Goal: Task Accomplishment & Management: Use online tool/utility

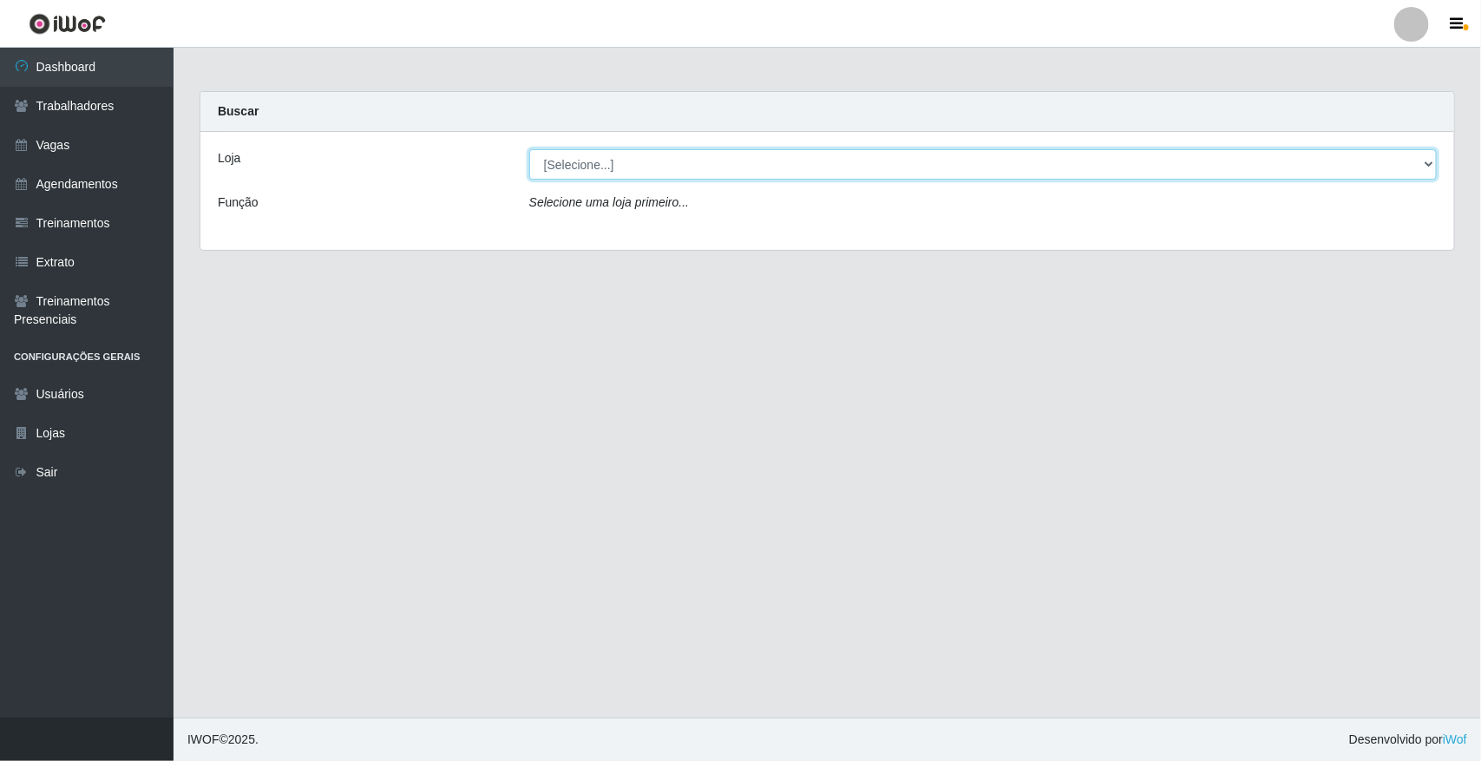
click at [1425, 163] on select "[Selecione...] [GEOGRAPHIC_DATA]" at bounding box center [982, 164] width 907 height 30
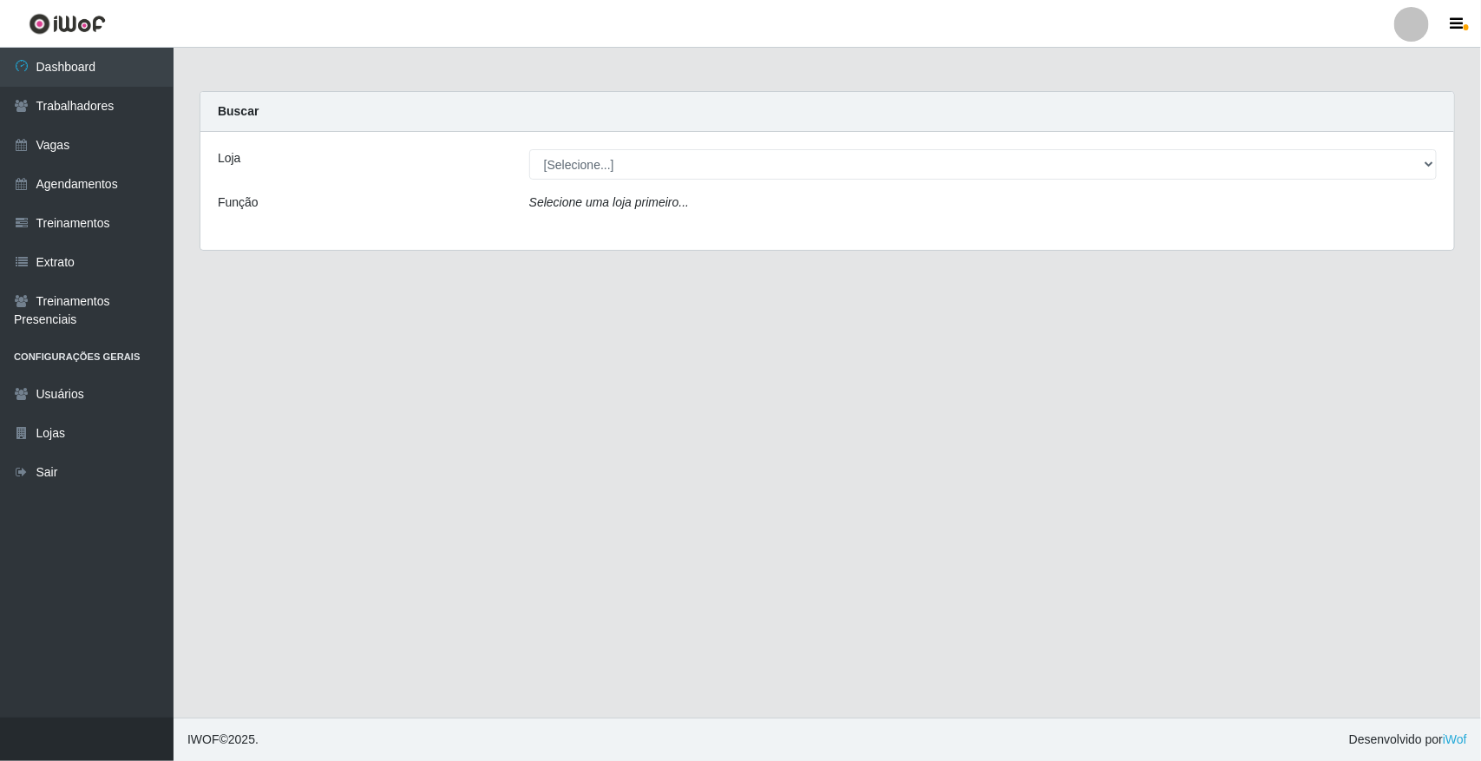
click at [1384, 237] on div "Loja [Selecione...] Nova República - Pajuçara Função Selecione uma loja primeir…" at bounding box center [826, 191] width 1253 height 118
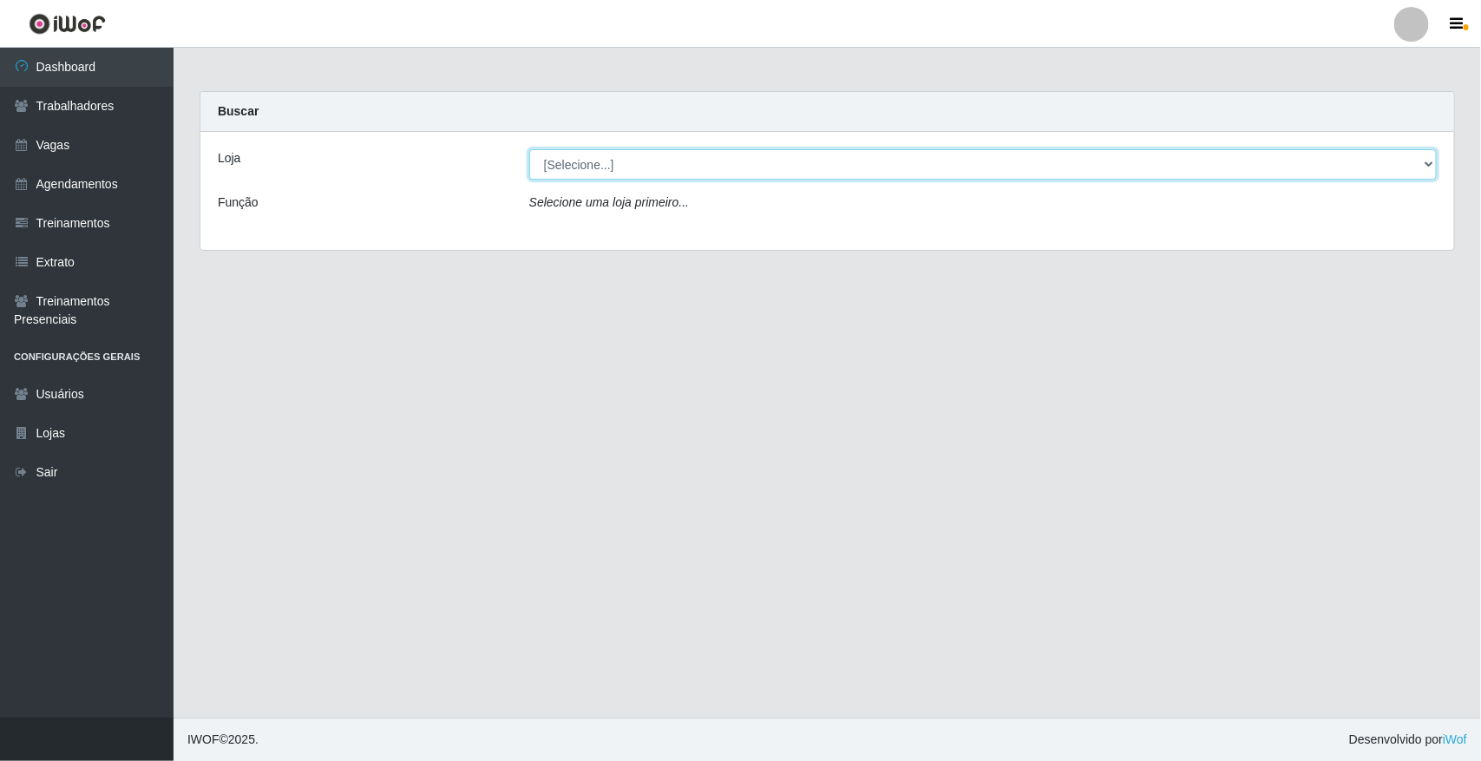
click at [1427, 166] on select "[Selecione...] [GEOGRAPHIC_DATA]" at bounding box center [982, 164] width 907 height 30
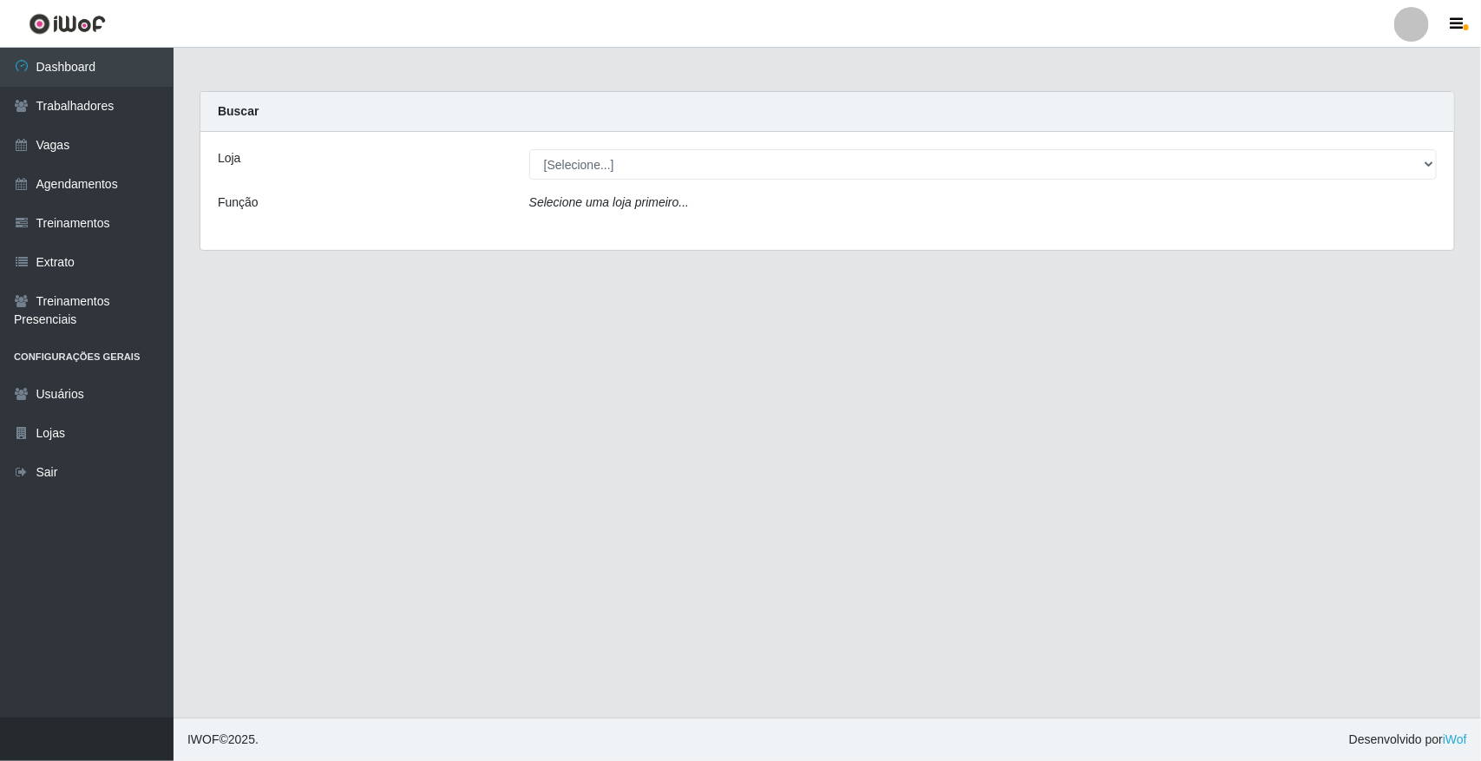
click at [1381, 236] on div "Loja [Selecione...] Nova República - Pajuçara Função Selecione uma loja primeir…" at bounding box center [826, 191] width 1253 height 118
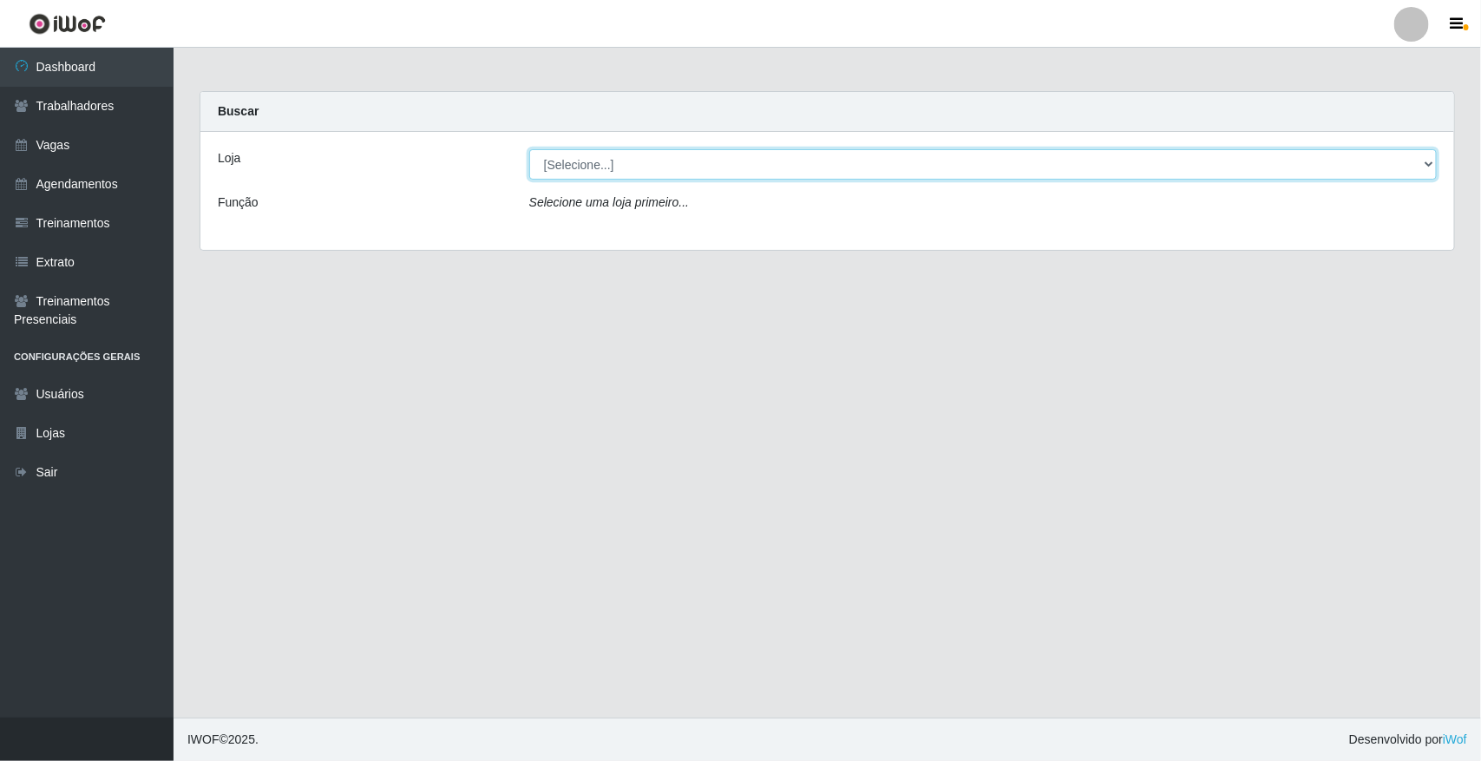
click at [1425, 166] on select "[Selecione...] [GEOGRAPHIC_DATA]" at bounding box center [982, 164] width 907 height 30
select select "65"
click at [529, 149] on select "[Selecione...] [GEOGRAPHIC_DATA]" at bounding box center [982, 164] width 907 height 30
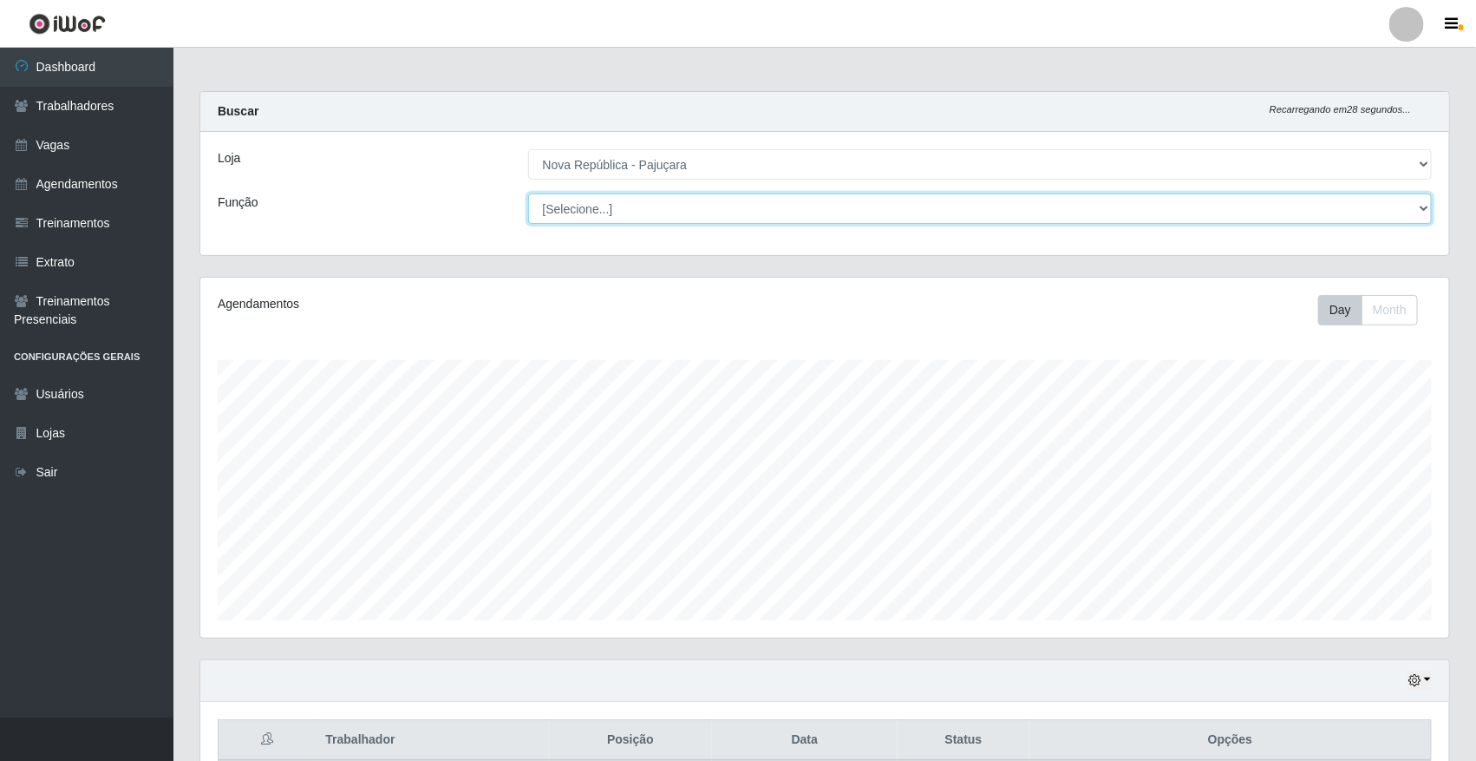
click at [1423, 210] on select "[Selecione...] Balconista Operador de Caixa Repositor" at bounding box center [980, 208] width 905 height 30
select select "22"
click at [528, 193] on select "[Selecione...] Balconista Operador de Caixa Repositor" at bounding box center [980, 208] width 905 height 30
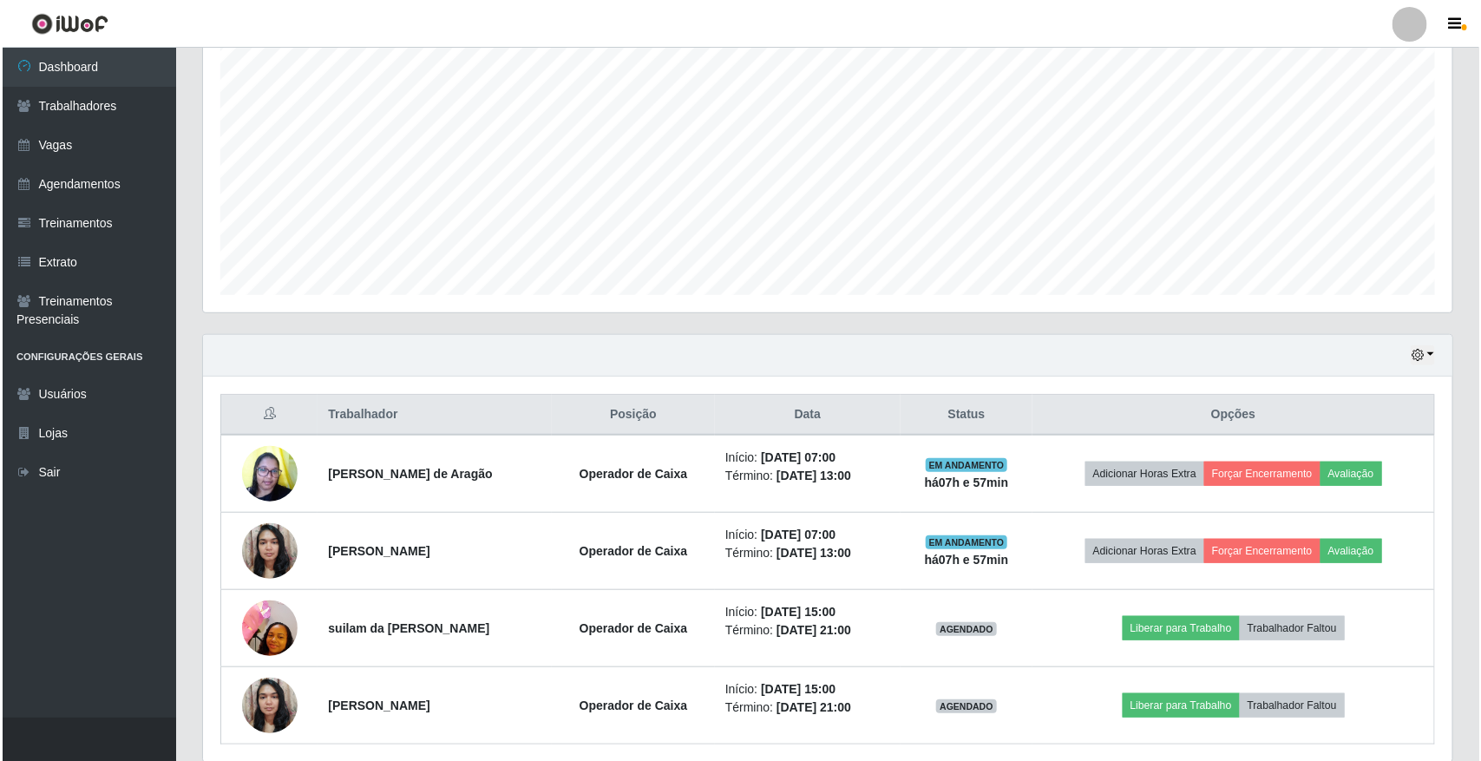
scroll to position [393, 0]
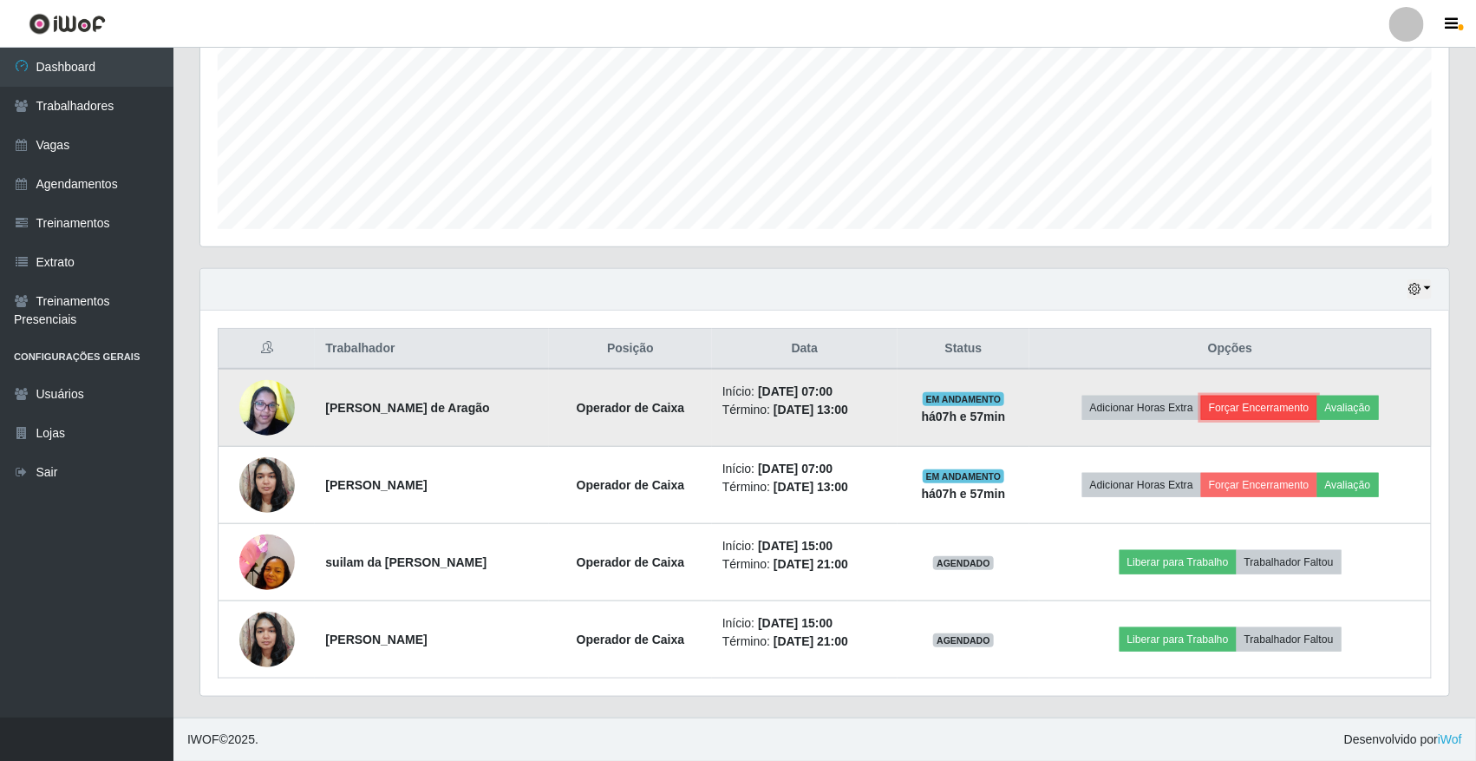
click at [1272, 403] on button "Forçar Encerramento" at bounding box center [1259, 408] width 116 height 24
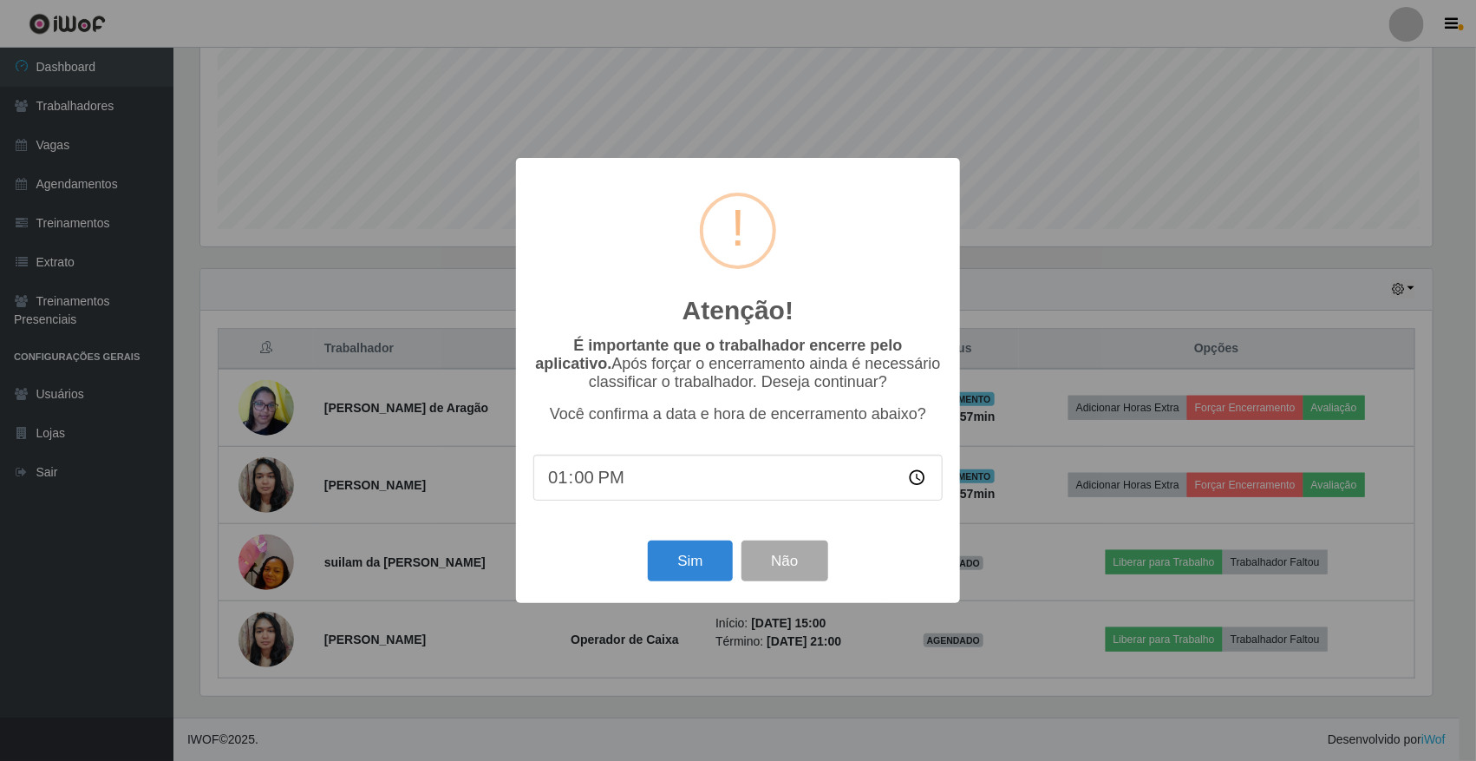
scroll to position [361, 1237]
click at [717, 574] on button "Sim" at bounding box center [693, 560] width 84 height 41
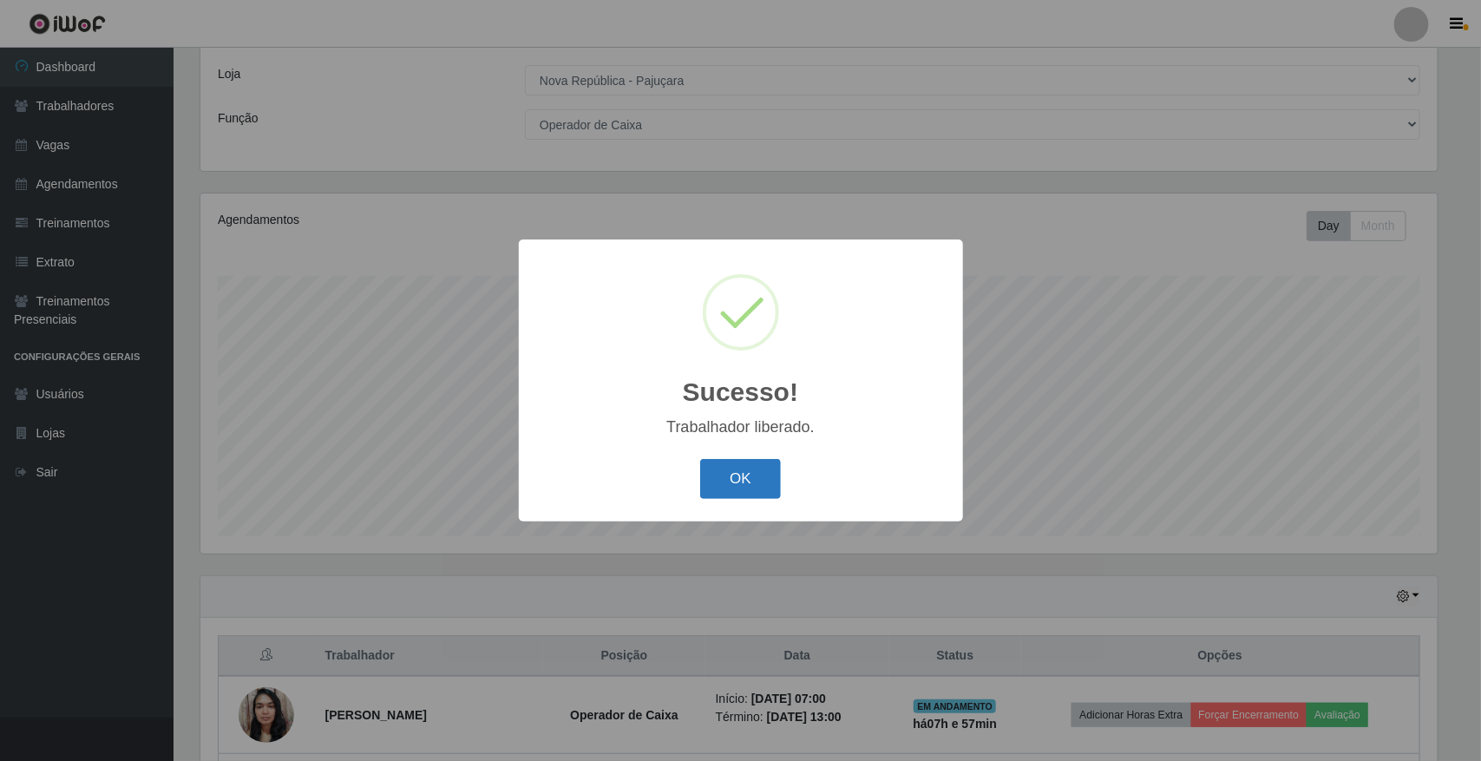
click at [734, 474] on button "OK" at bounding box center [740, 479] width 81 height 41
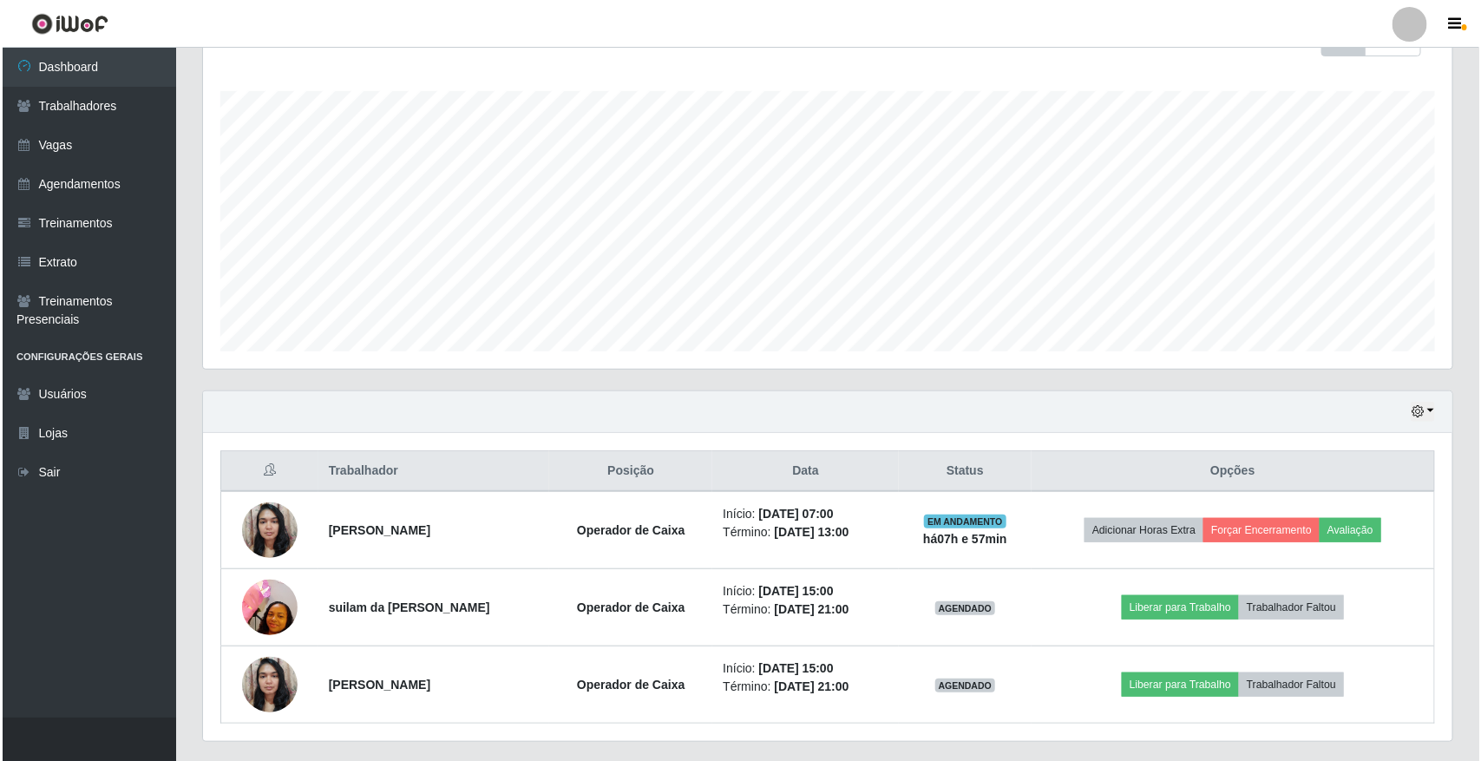
scroll to position [317, 0]
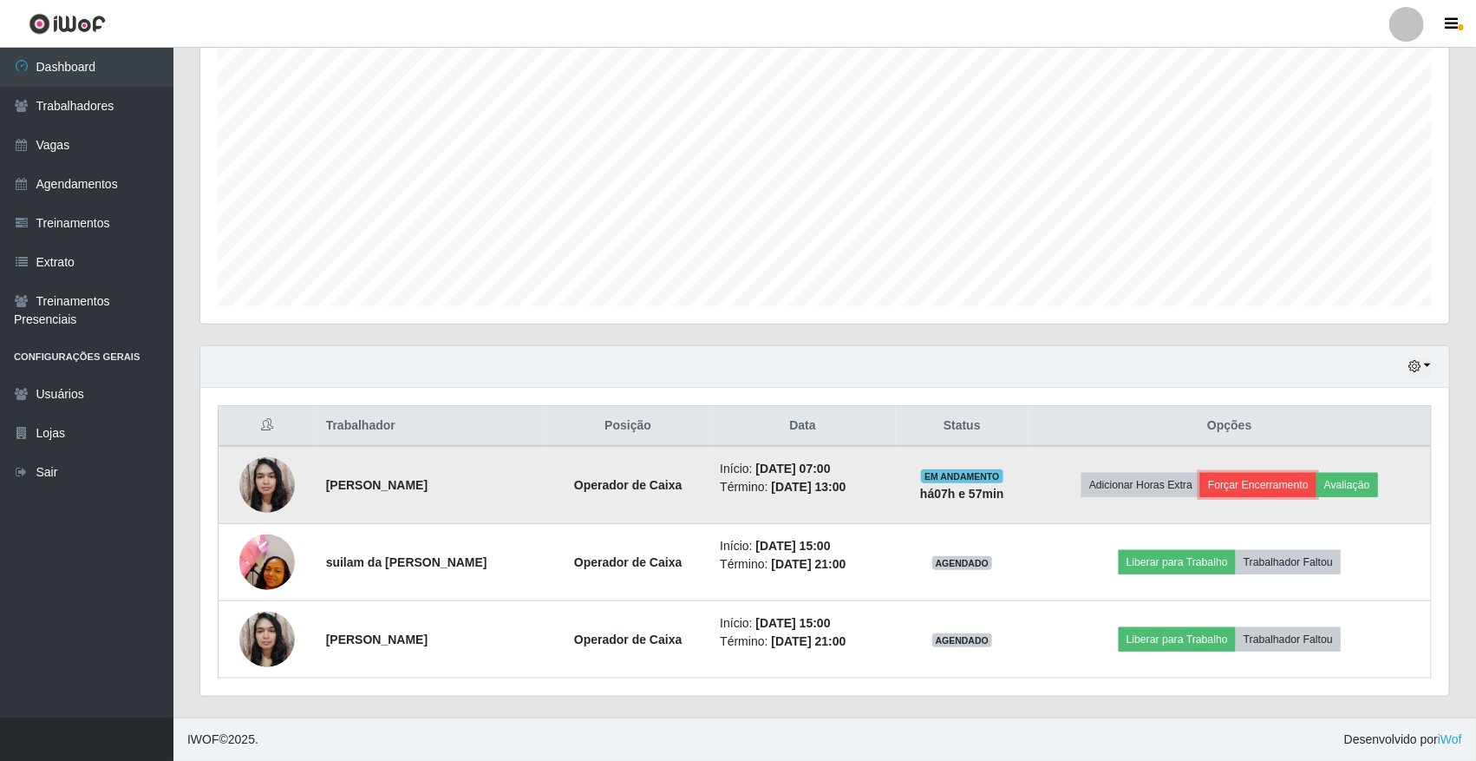
click at [1264, 479] on button "Forçar Encerramento" at bounding box center [1259, 485] width 116 height 24
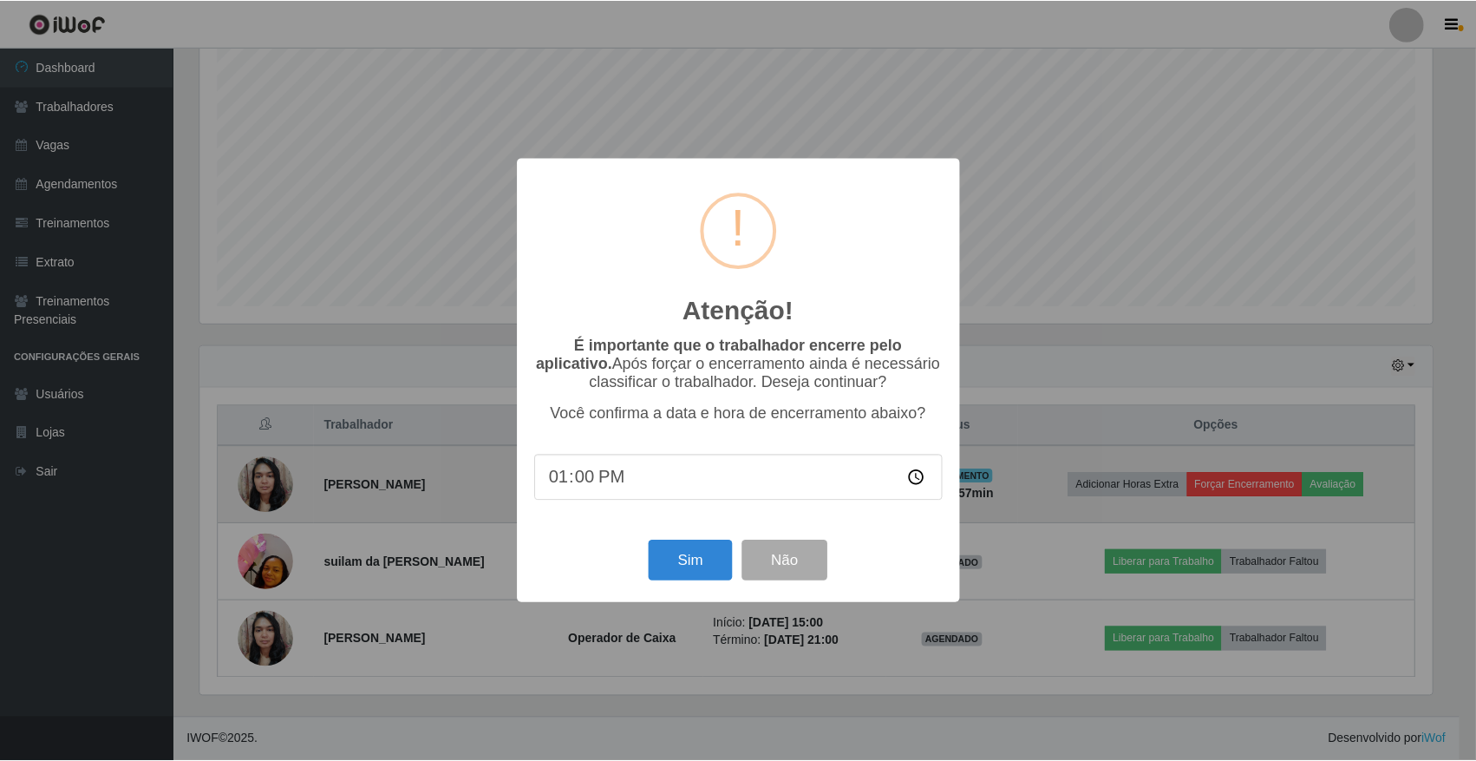
scroll to position [361, 1237]
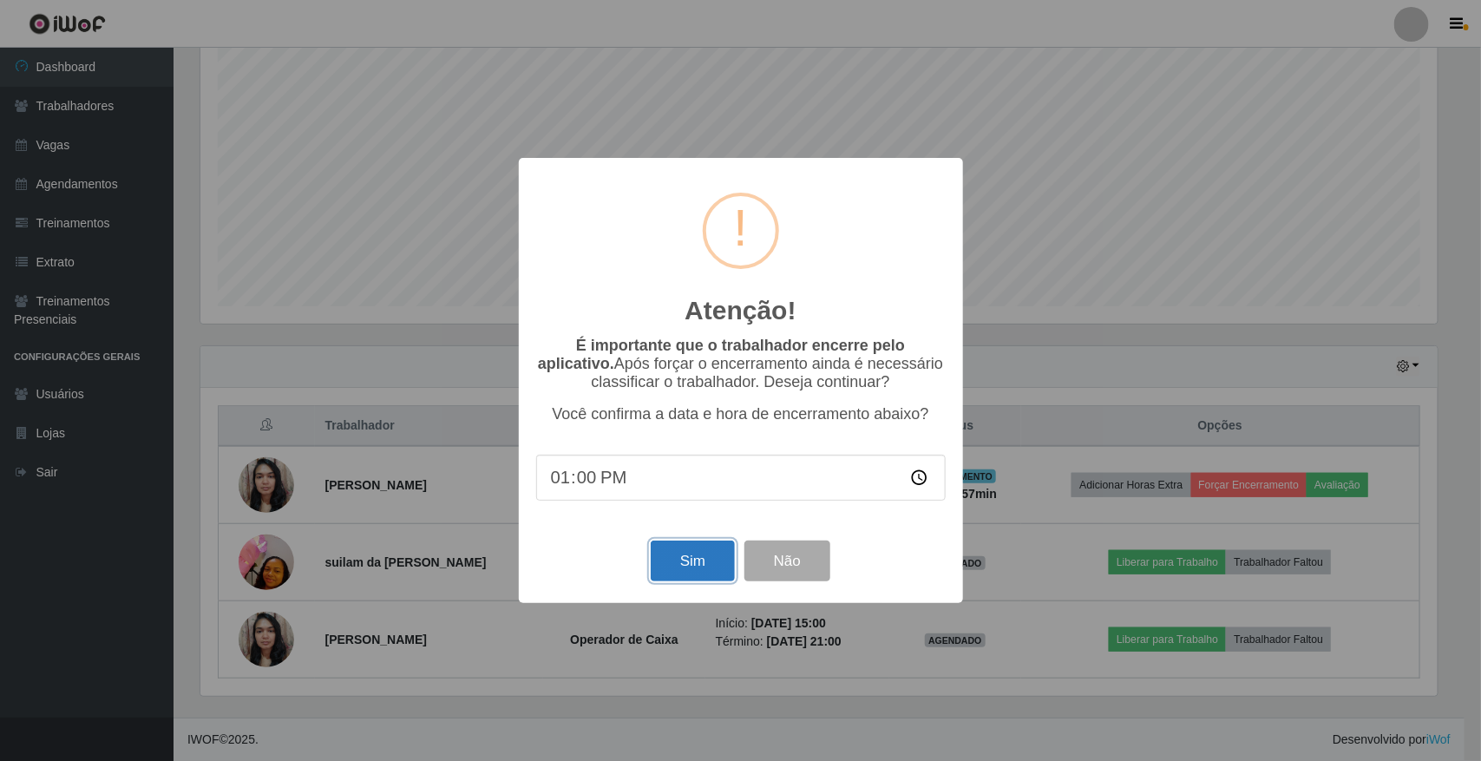
click at [666, 566] on button "Sim" at bounding box center [693, 560] width 84 height 41
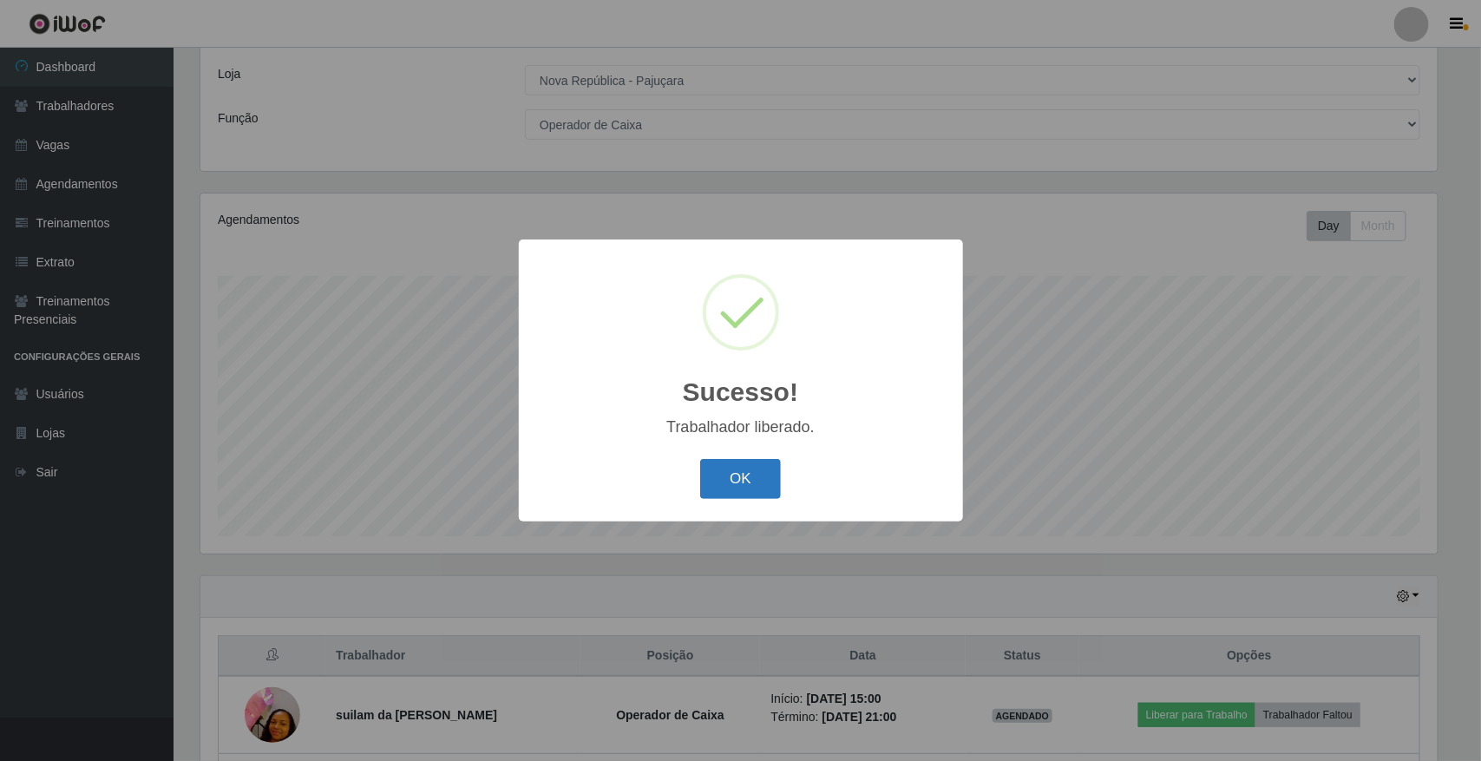
click at [727, 497] on button "OK" at bounding box center [740, 479] width 81 height 41
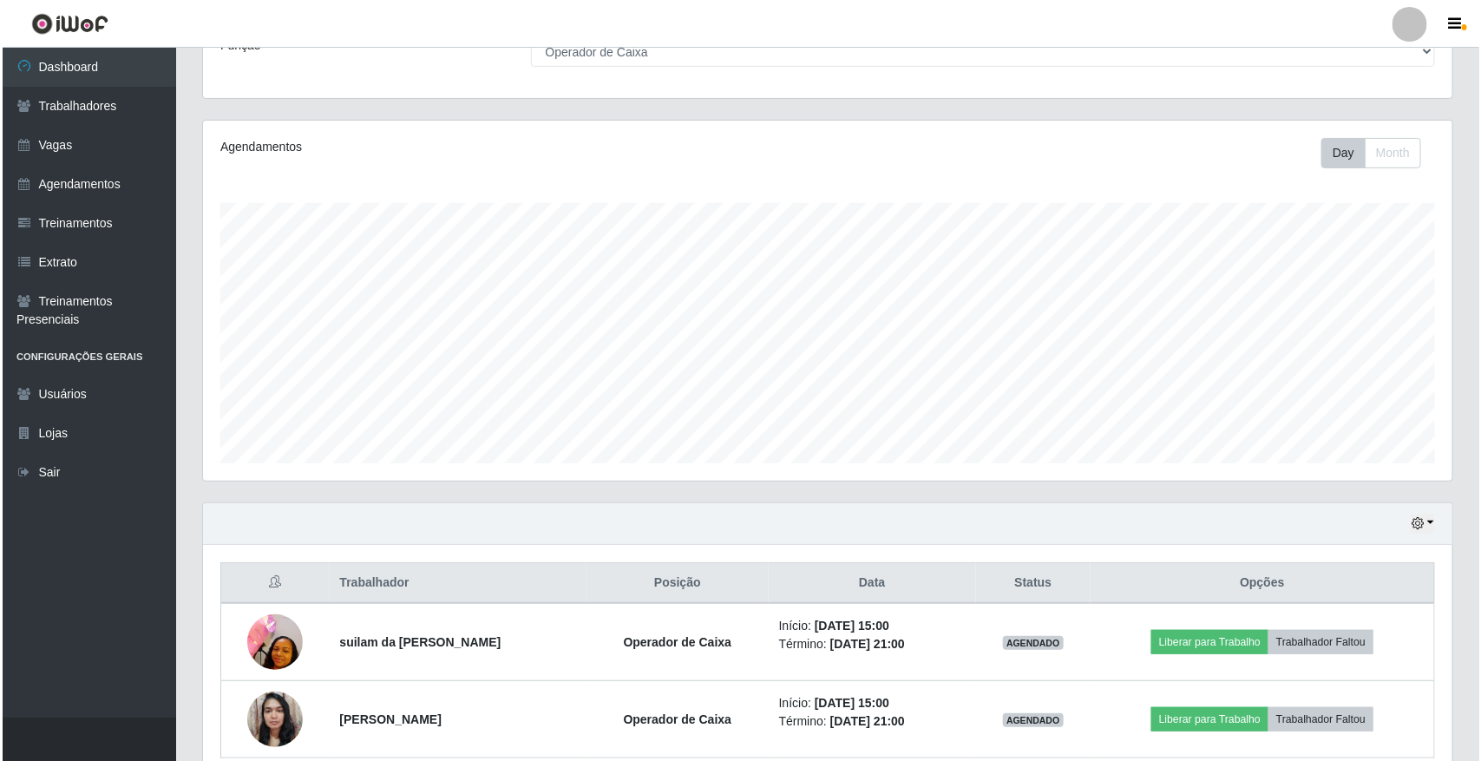
scroll to position [239, 0]
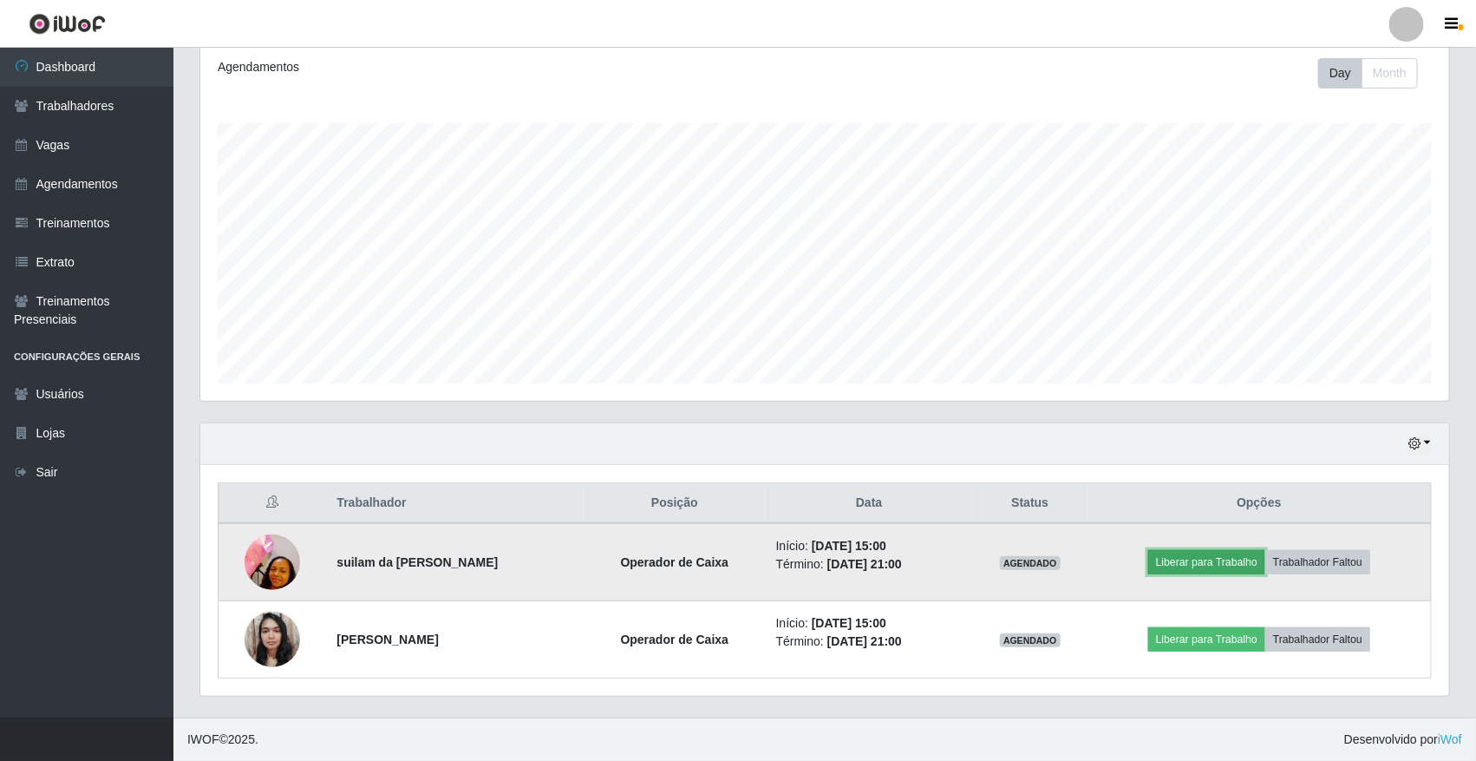
click at [1182, 566] on button "Liberar para Trabalho" at bounding box center [1207, 562] width 117 height 24
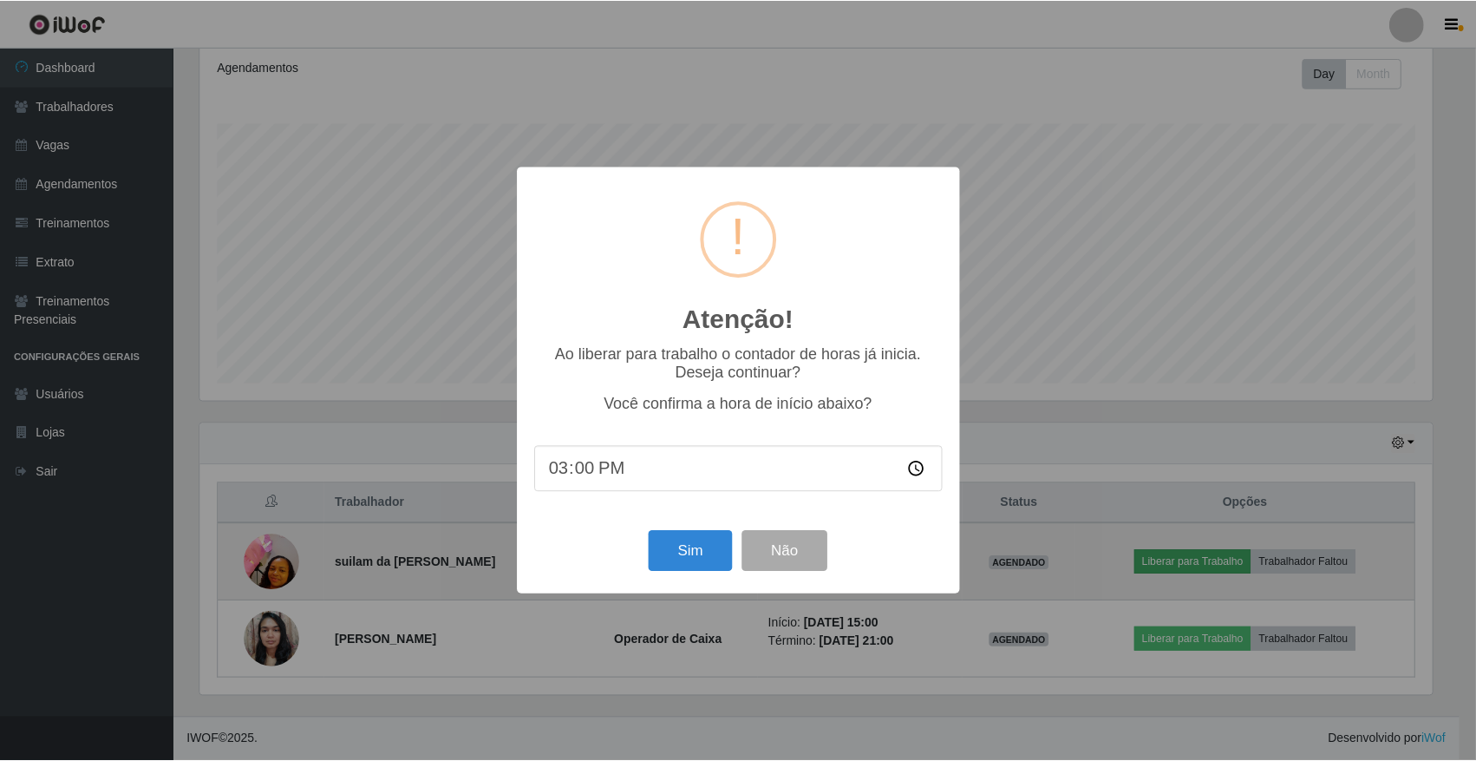
scroll to position [361, 1237]
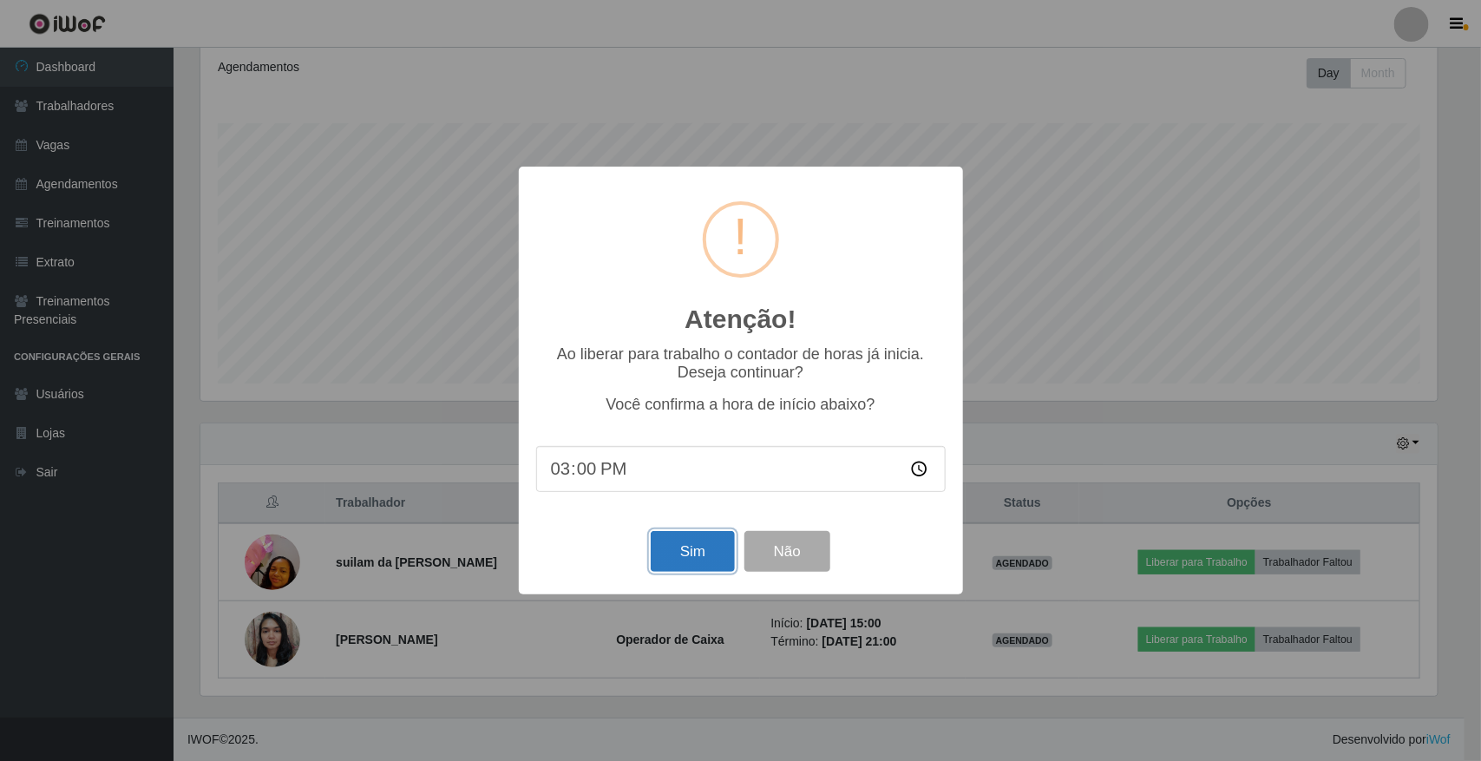
click at [675, 569] on button "Sim" at bounding box center [693, 551] width 84 height 41
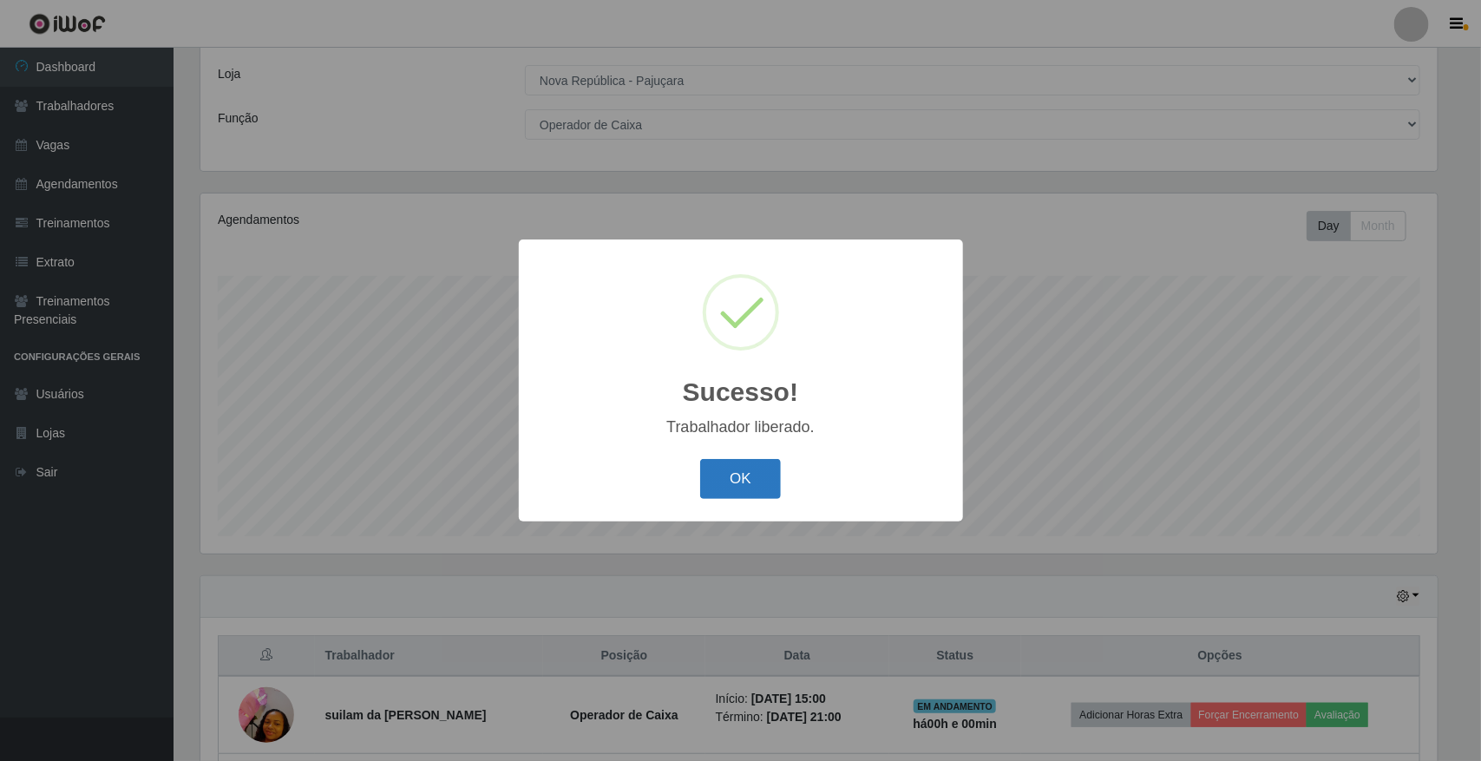
click at [752, 483] on button "OK" at bounding box center [740, 479] width 81 height 41
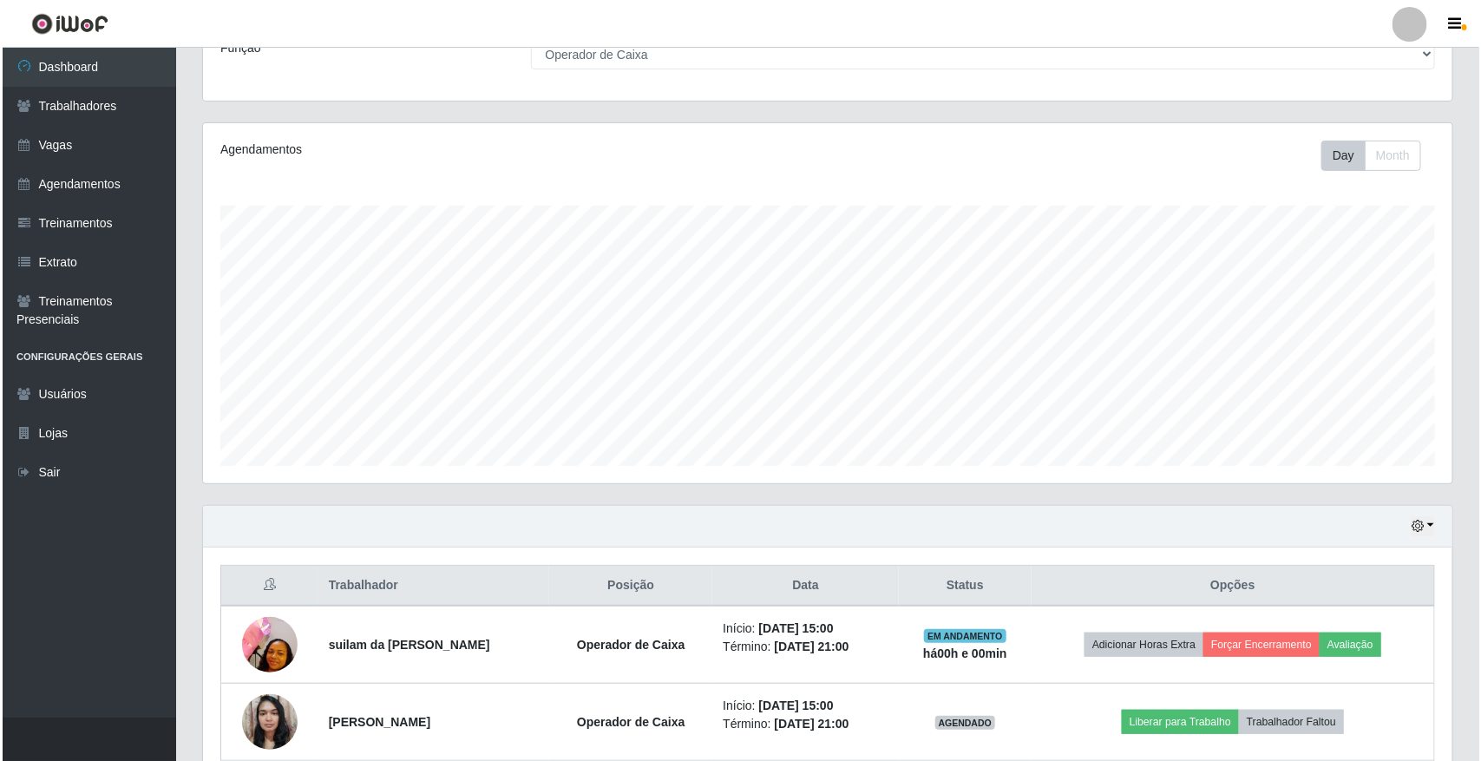
scroll to position [239, 0]
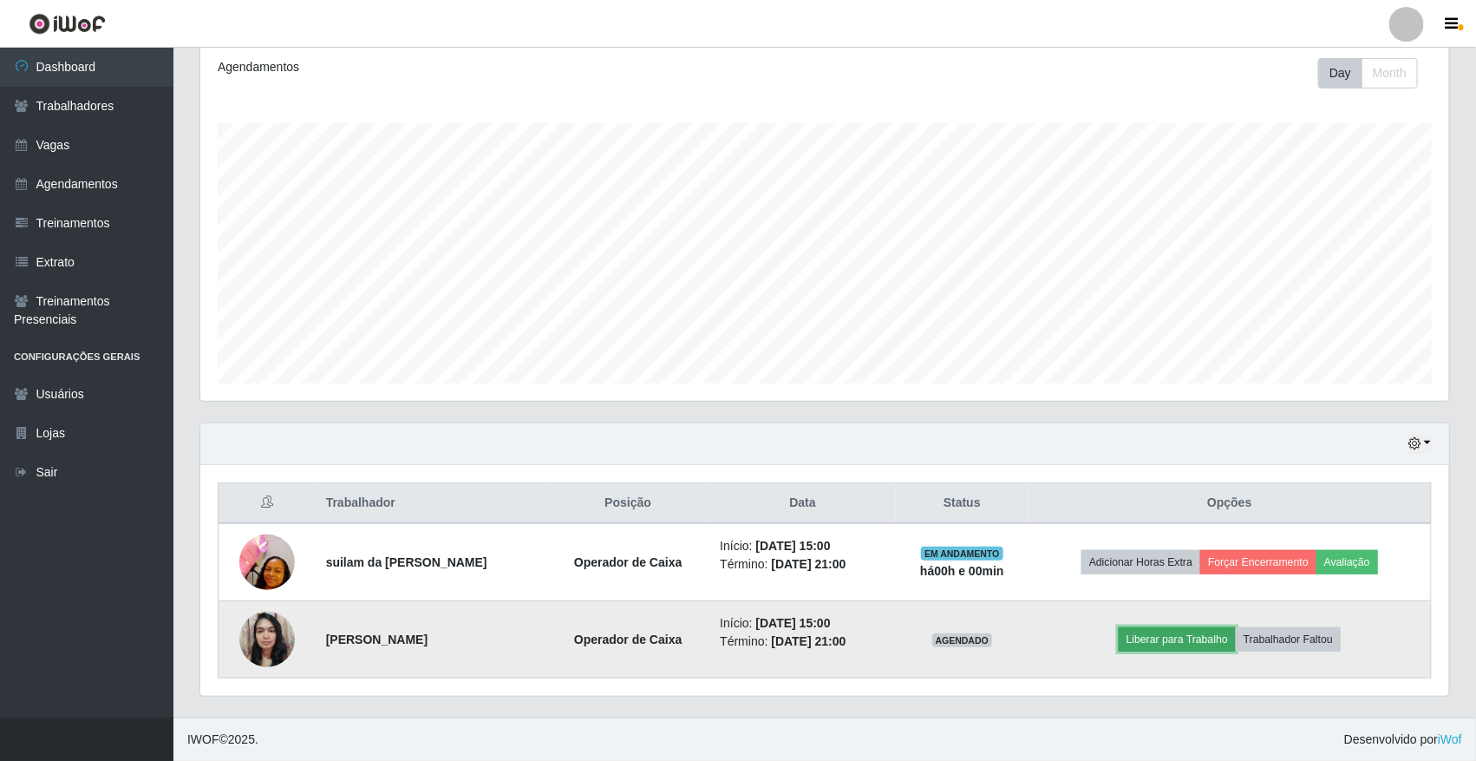
click at [1148, 638] on button "Liberar para Trabalho" at bounding box center [1177, 639] width 117 height 24
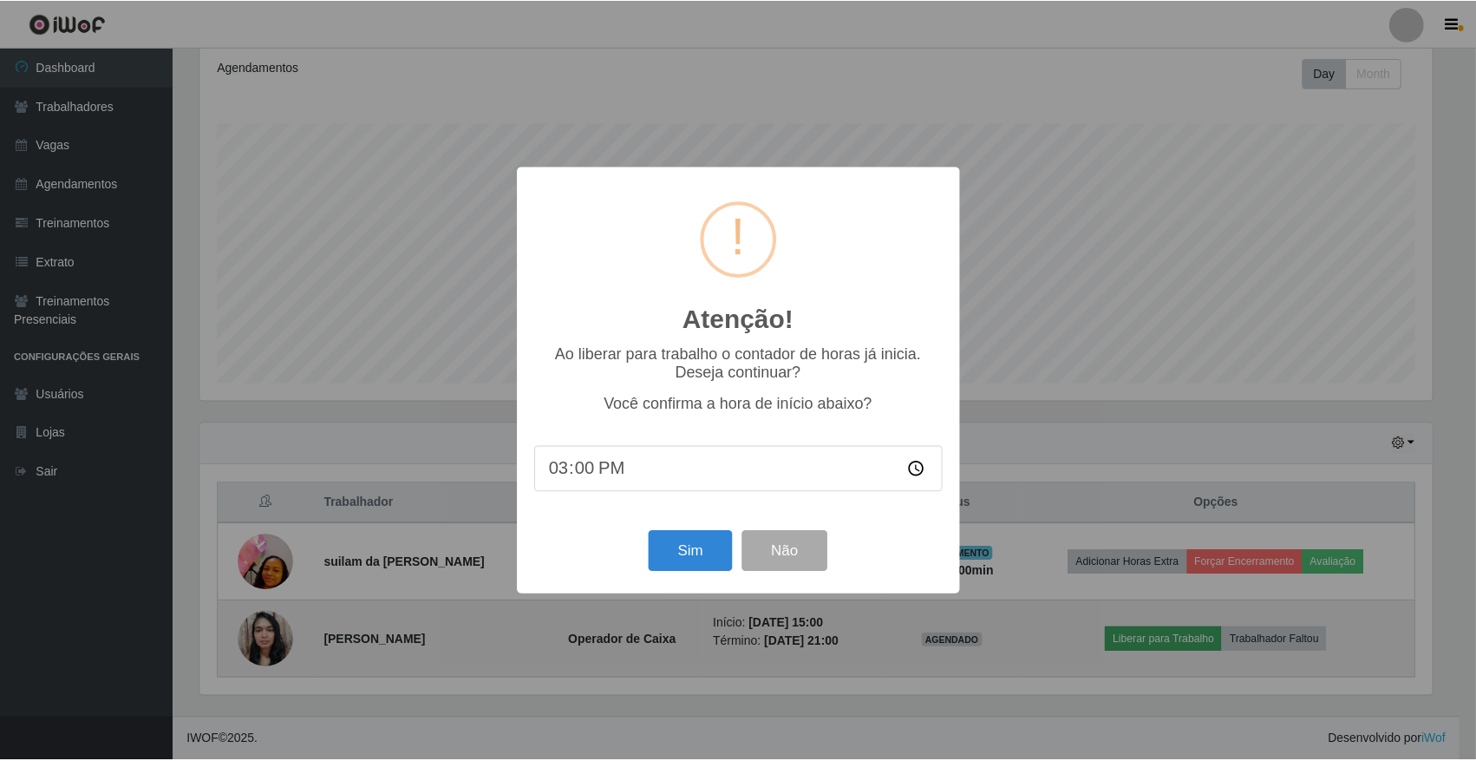
scroll to position [361, 1237]
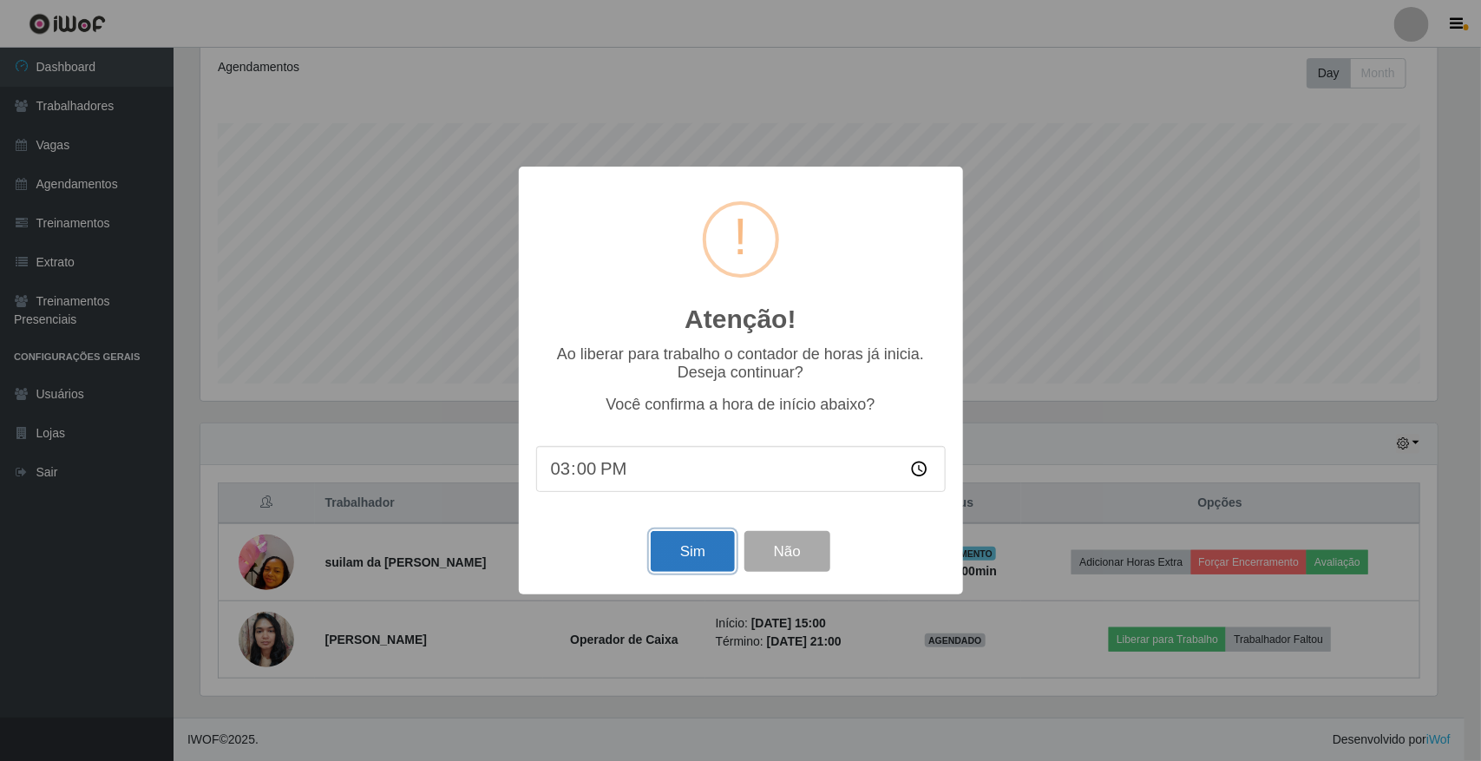
click at [677, 558] on button "Sim" at bounding box center [693, 551] width 84 height 41
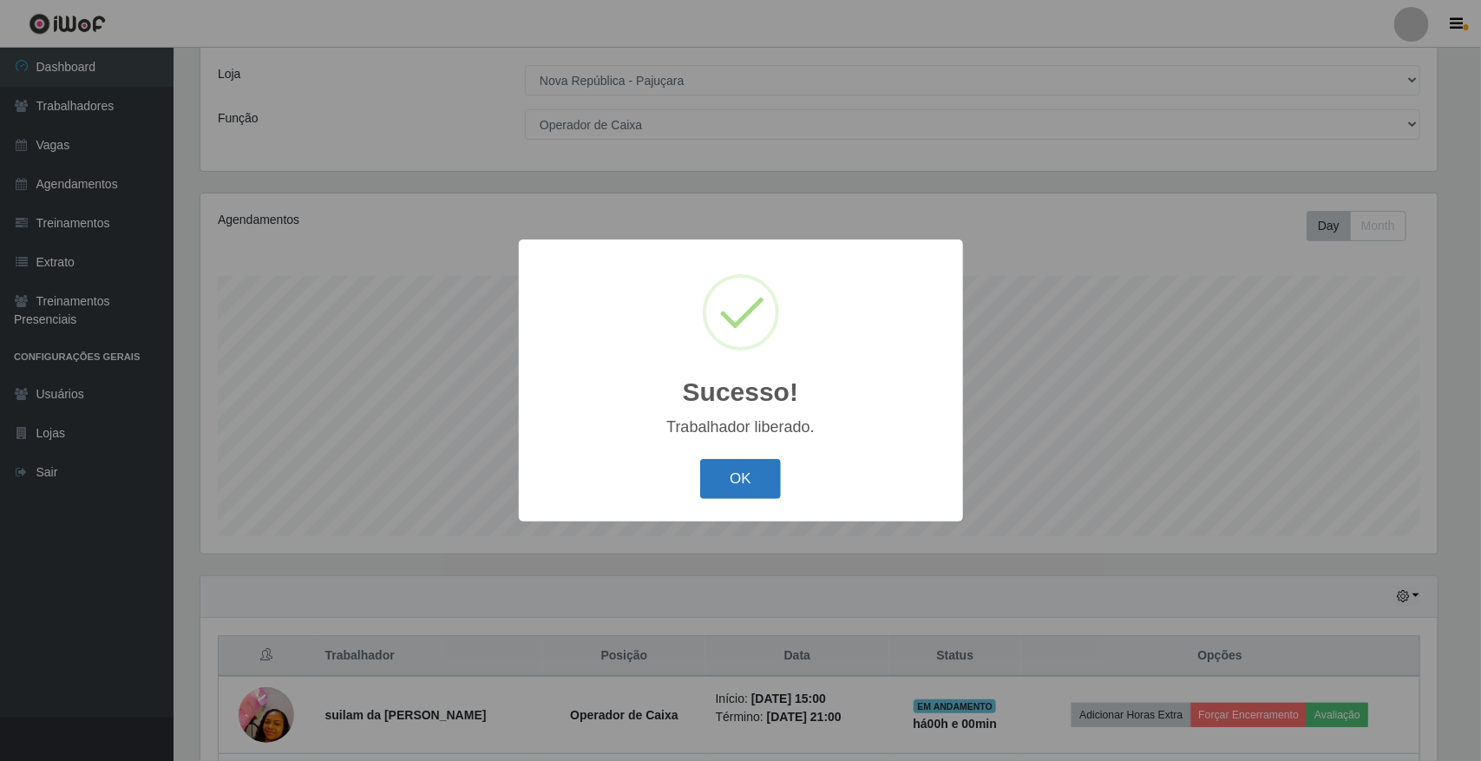
click at [750, 480] on button "OK" at bounding box center [740, 479] width 81 height 41
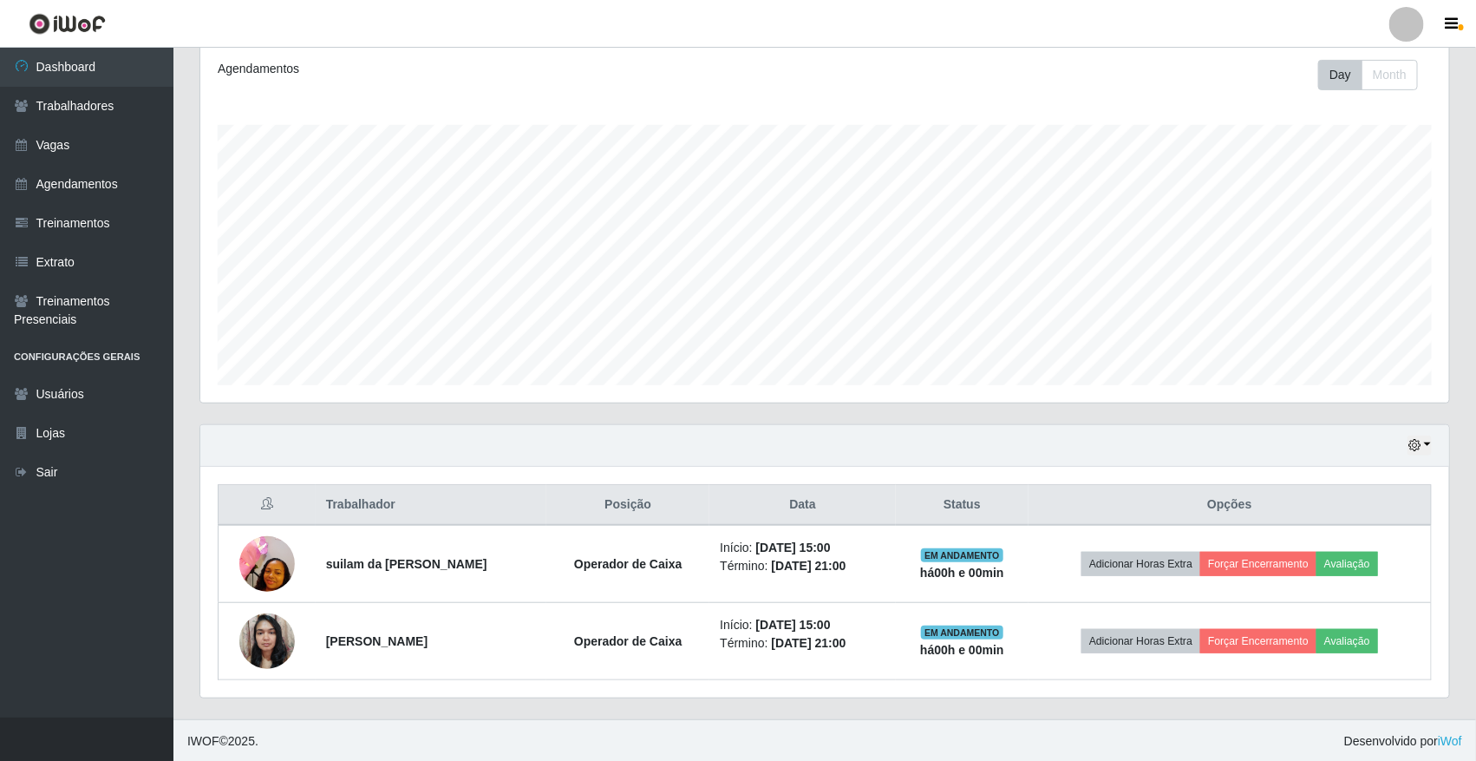
scroll to position [239, 0]
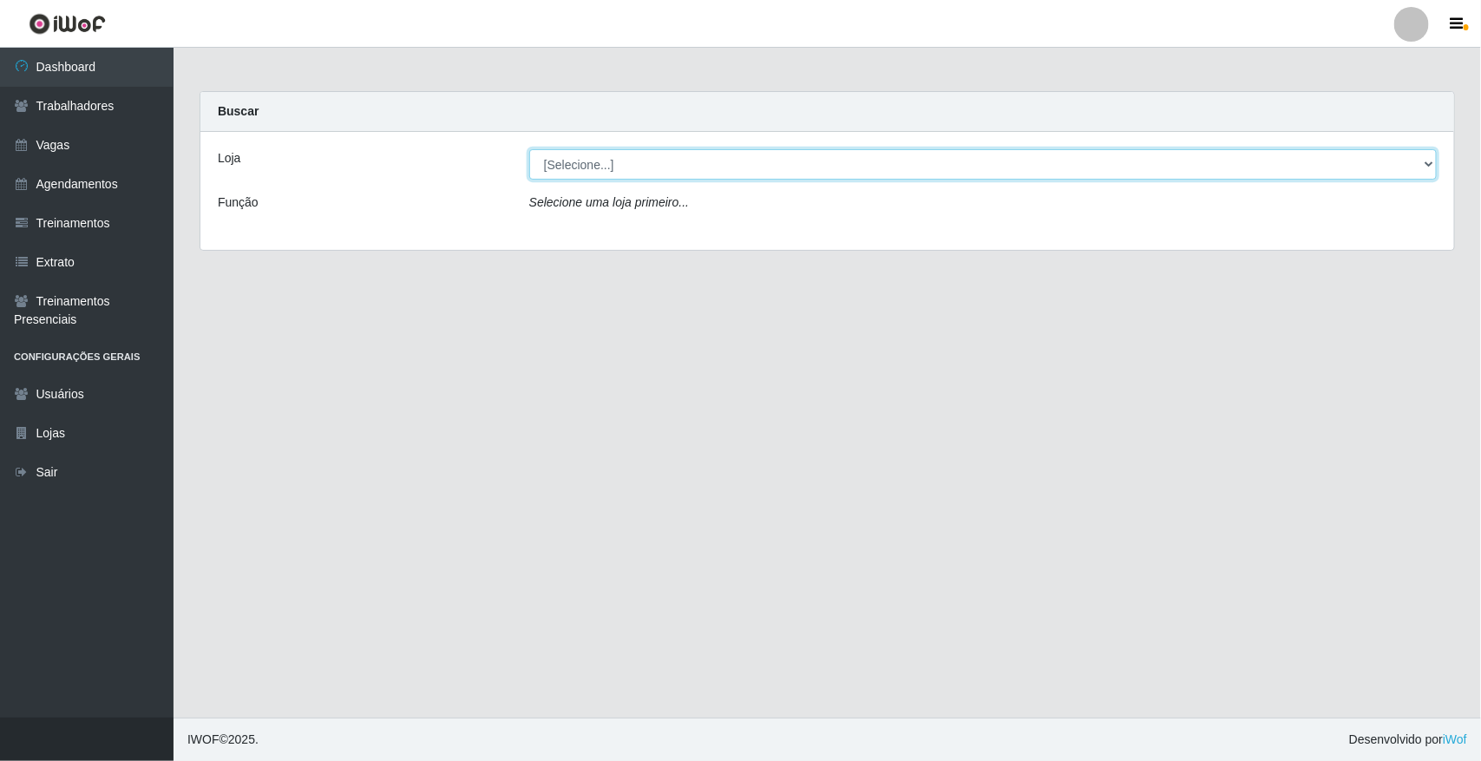
click at [1425, 159] on select "[Selecione...] [GEOGRAPHIC_DATA]" at bounding box center [982, 164] width 907 height 30
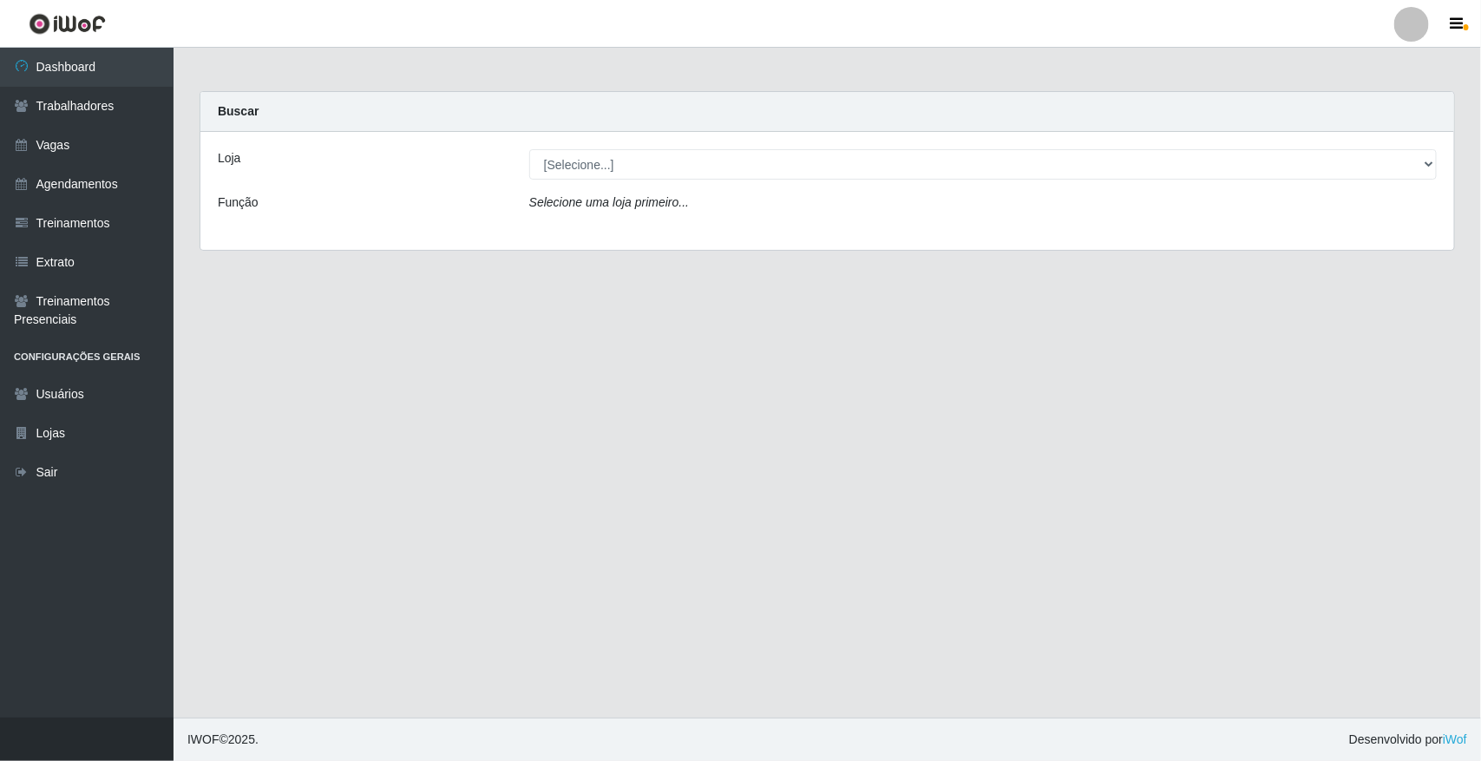
click at [1379, 240] on div "Loja [Selecione...] Nova República - Pajuçara Função Selecione uma loja primeir…" at bounding box center [826, 191] width 1253 height 118
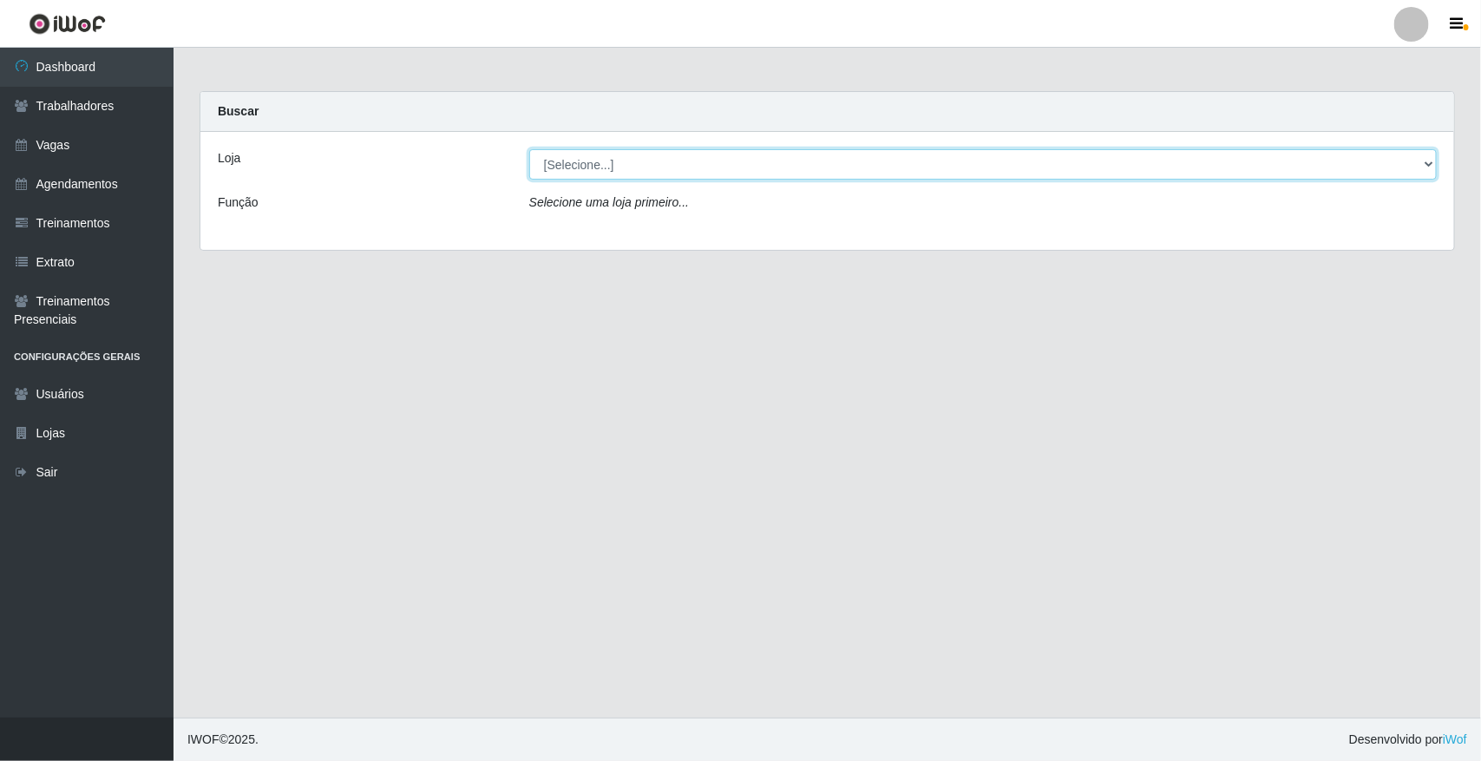
click at [1428, 161] on select "[Selecione...] [GEOGRAPHIC_DATA]" at bounding box center [982, 164] width 907 height 30
select select "65"
click at [529, 149] on select "[Selecione...] [GEOGRAPHIC_DATA]" at bounding box center [982, 164] width 907 height 30
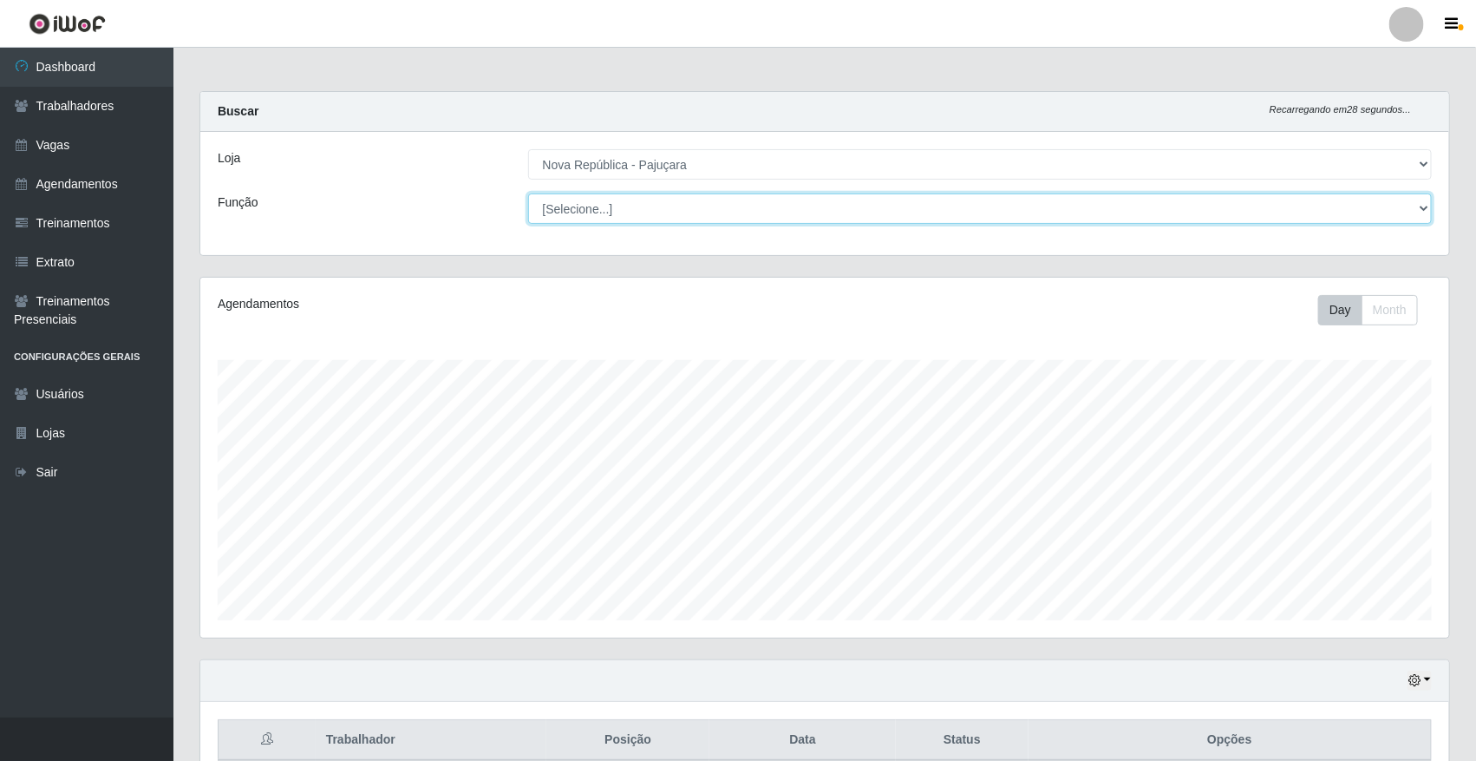
scroll to position [361, 1249]
click at [1419, 206] on select "[Selecione...] Balconista Operador de Caixa Repositor" at bounding box center [980, 208] width 905 height 30
select select "24"
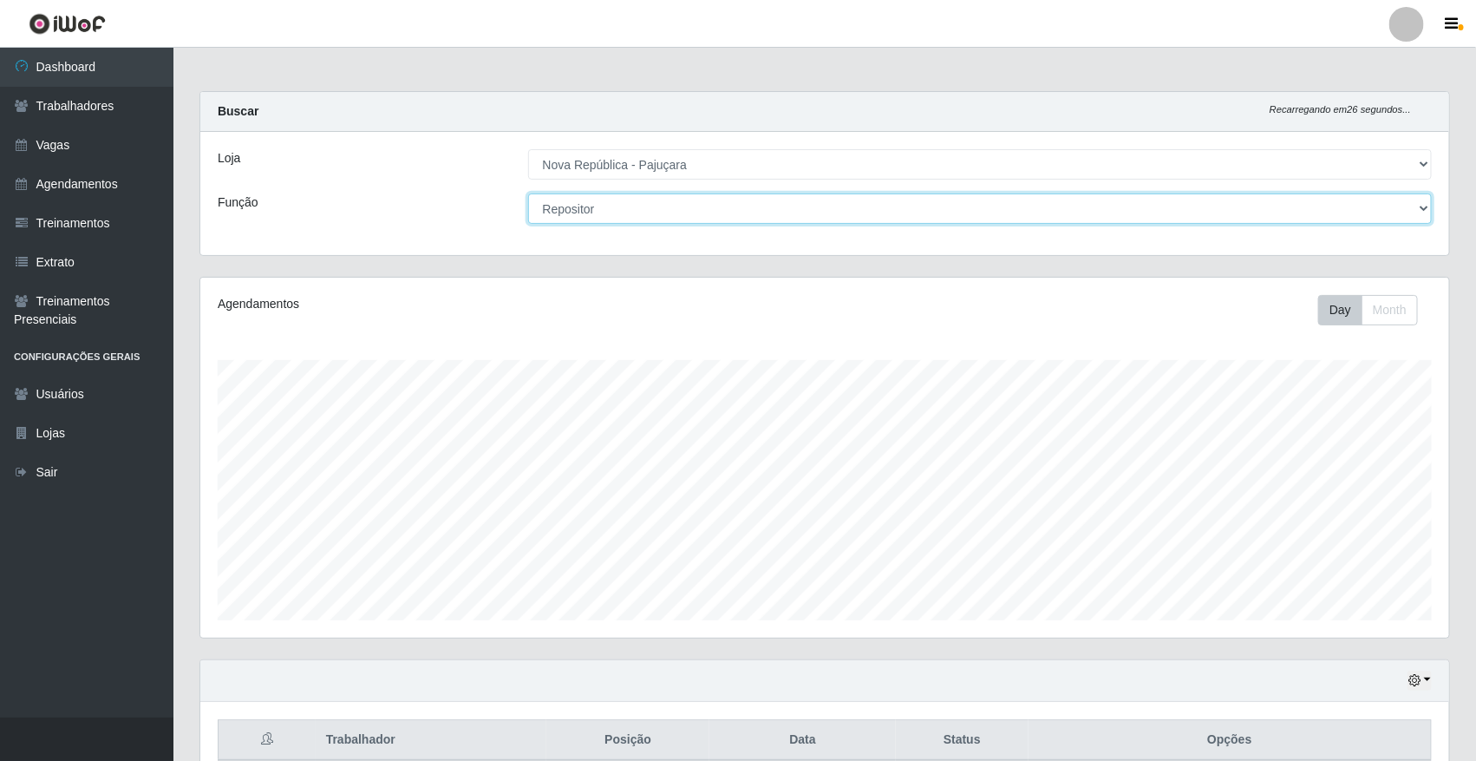
click at [528, 193] on select "[Selecione...] Balconista Operador de Caixa Repositor" at bounding box center [980, 208] width 905 height 30
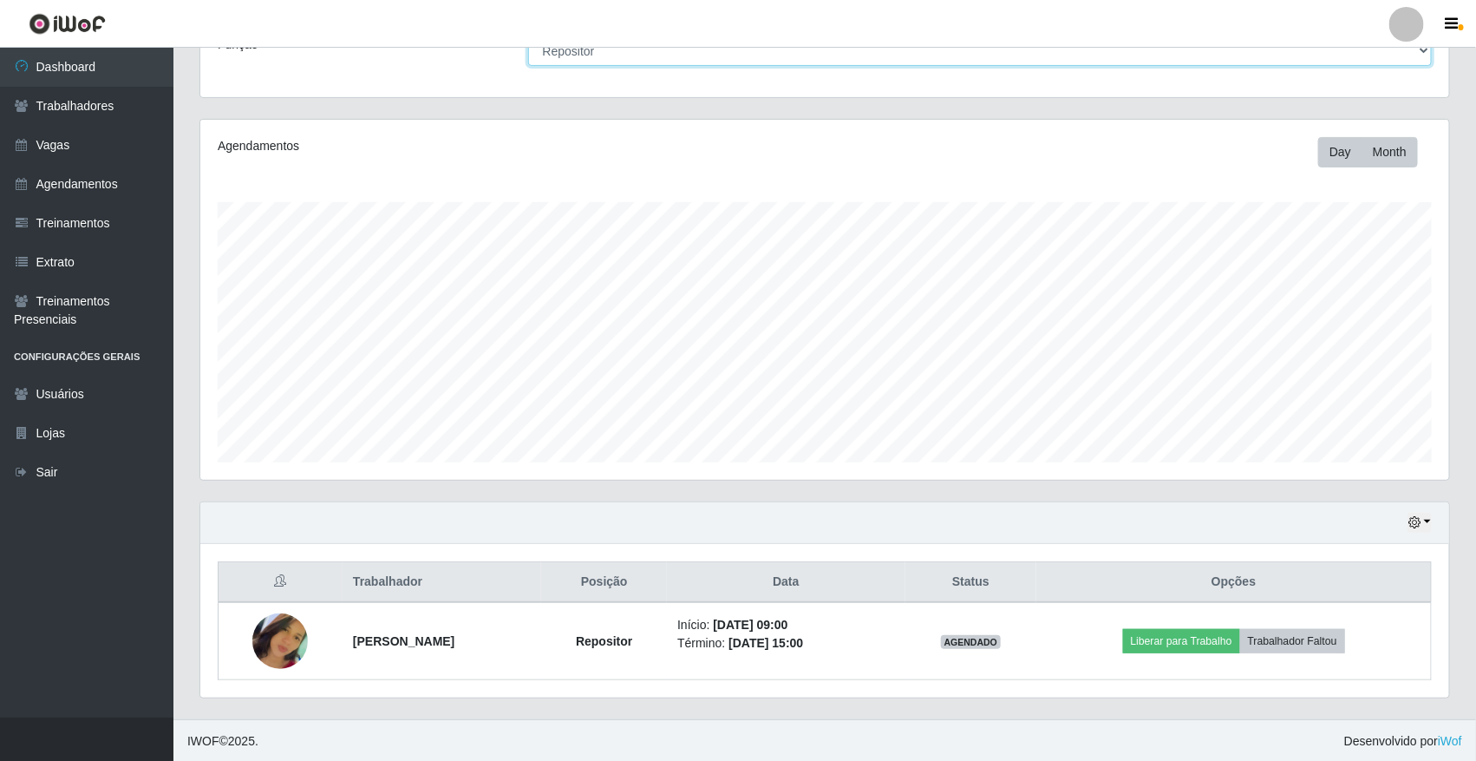
scroll to position [161, 0]
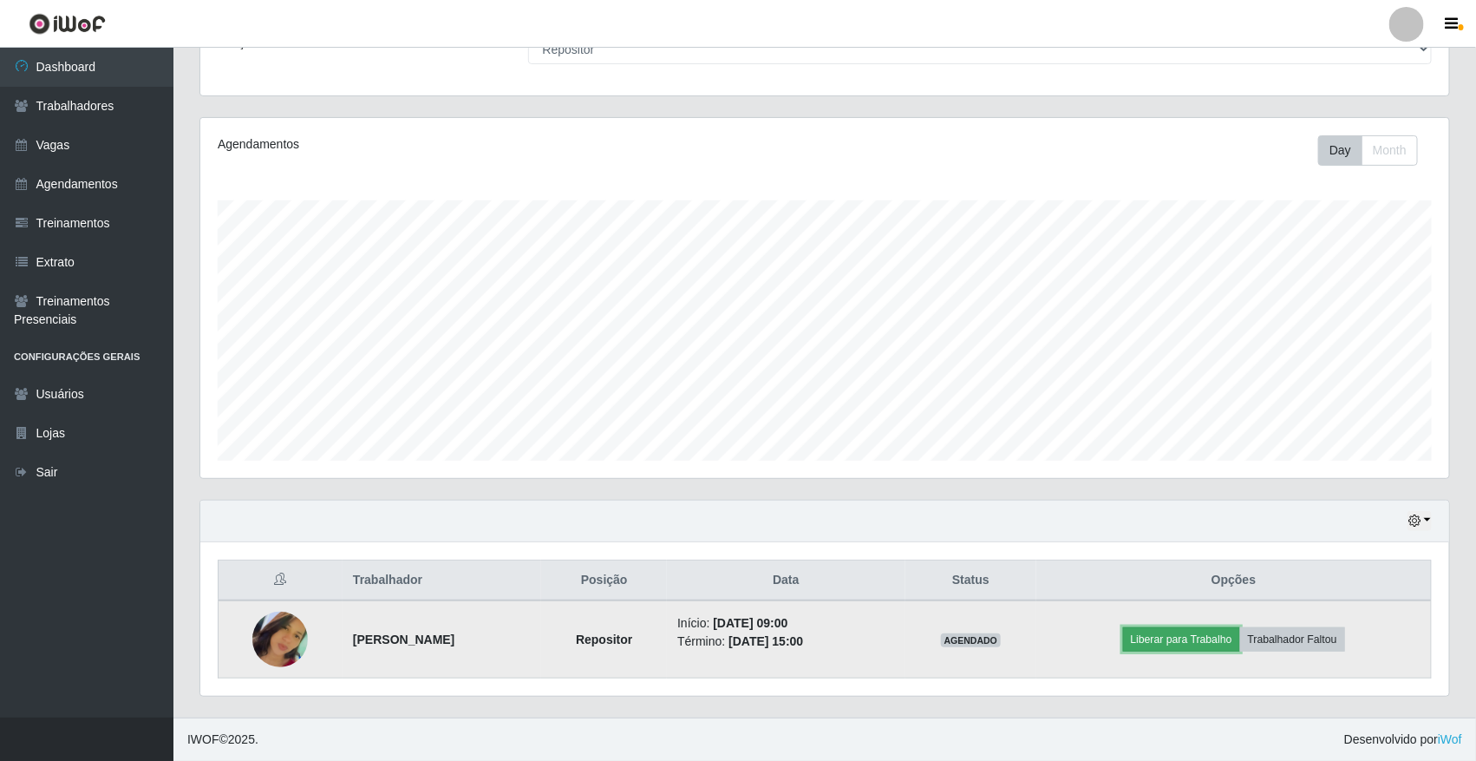
click at [1203, 630] on button "Liberar para Trabalho" at bounding box center [1181, 639] width 117 height 24
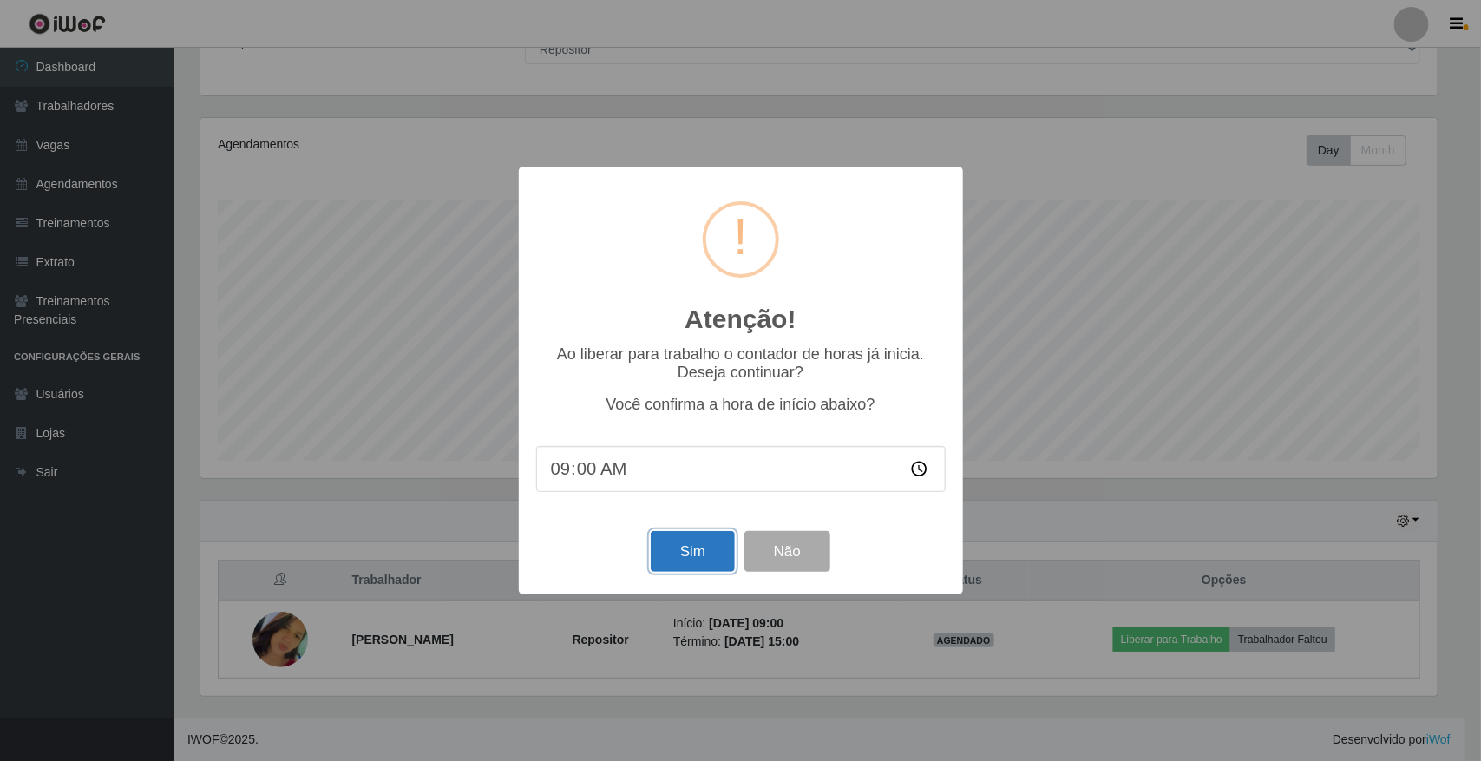
click at [665, 568] on button "Sim" at bounding box center [693, 551] width 84 height 41
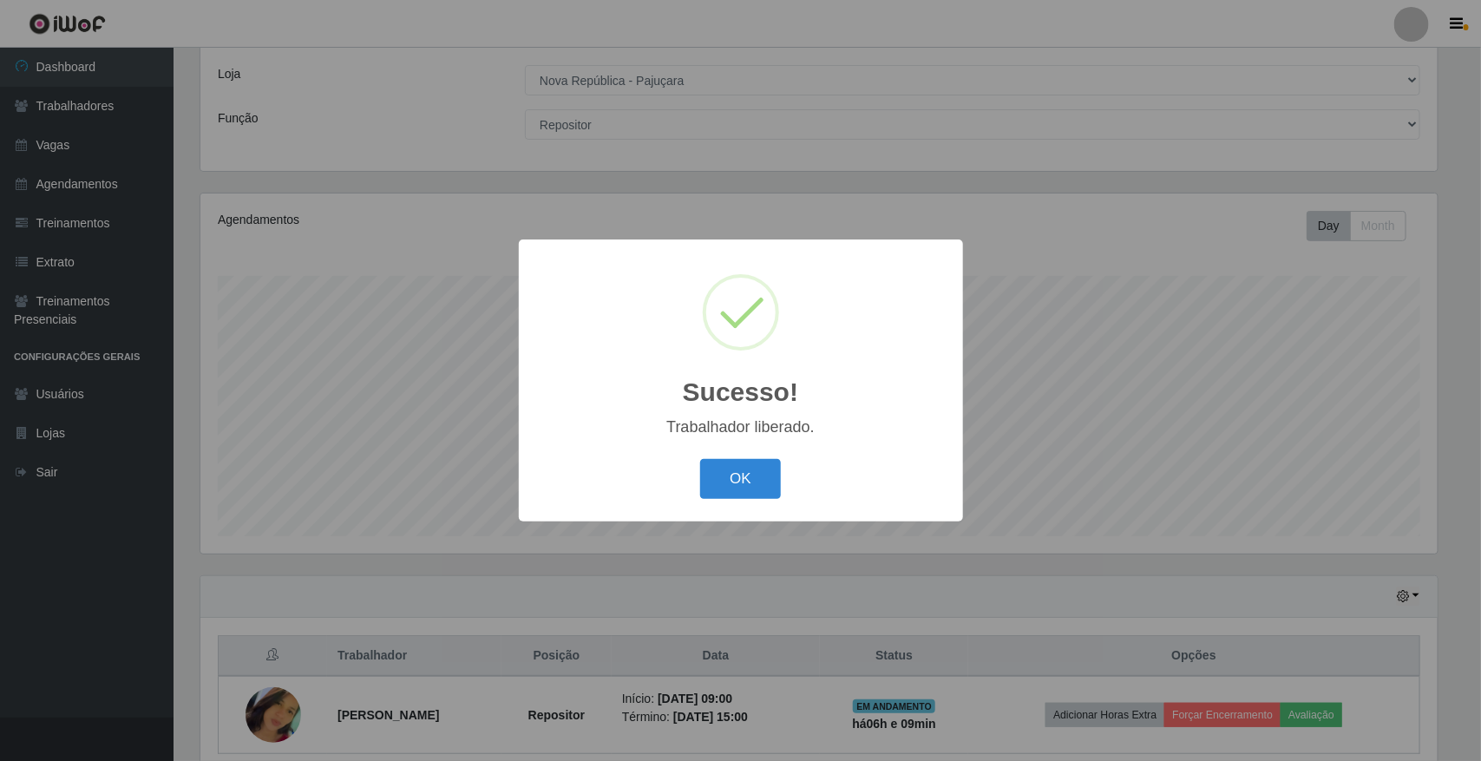
click at [757, 458] on div "OK Cancel" at bounding box center [740, 478] width 409 height 49
click at [727, 480] on button "OK" at bounding box center [740, 479] width 81 height 41
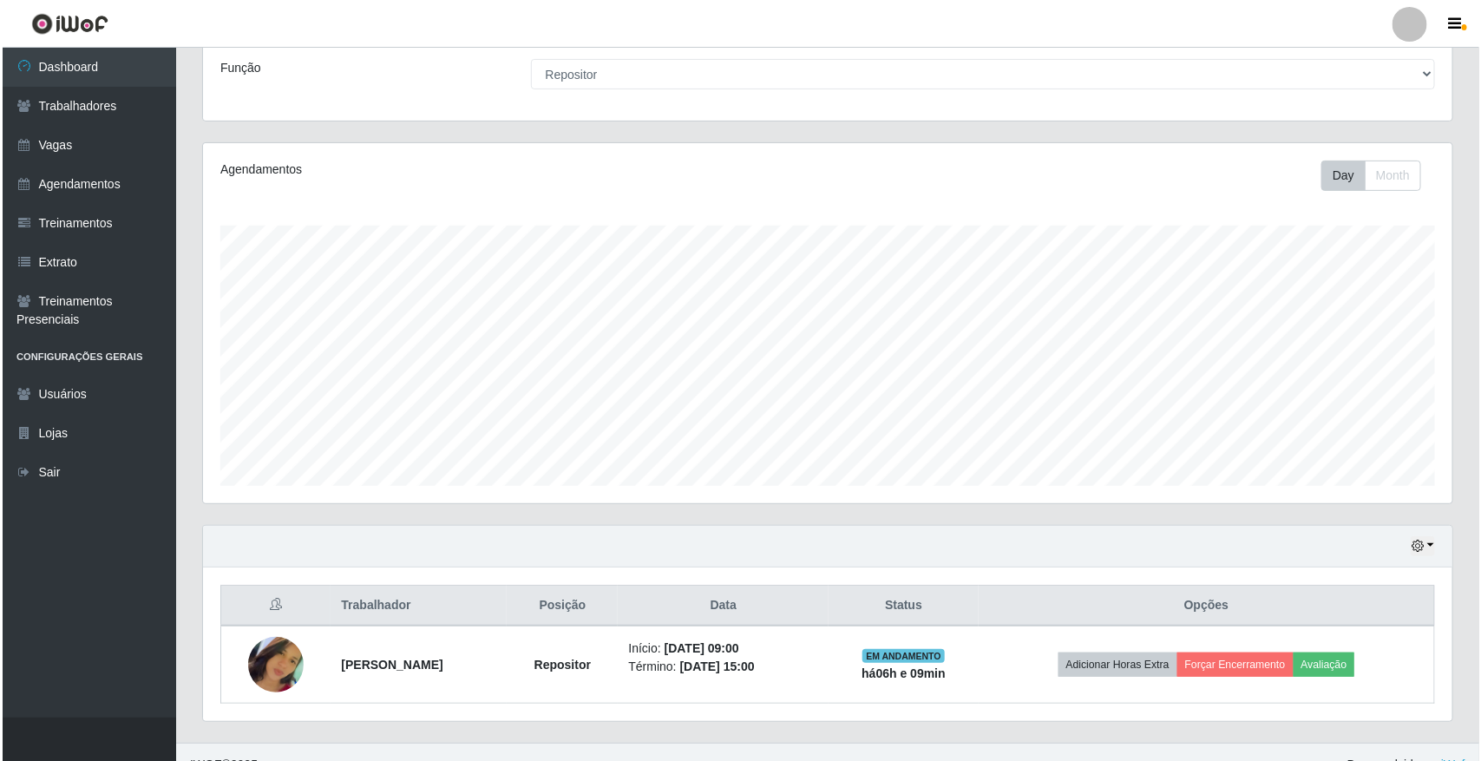
scroll to position [161, 0]
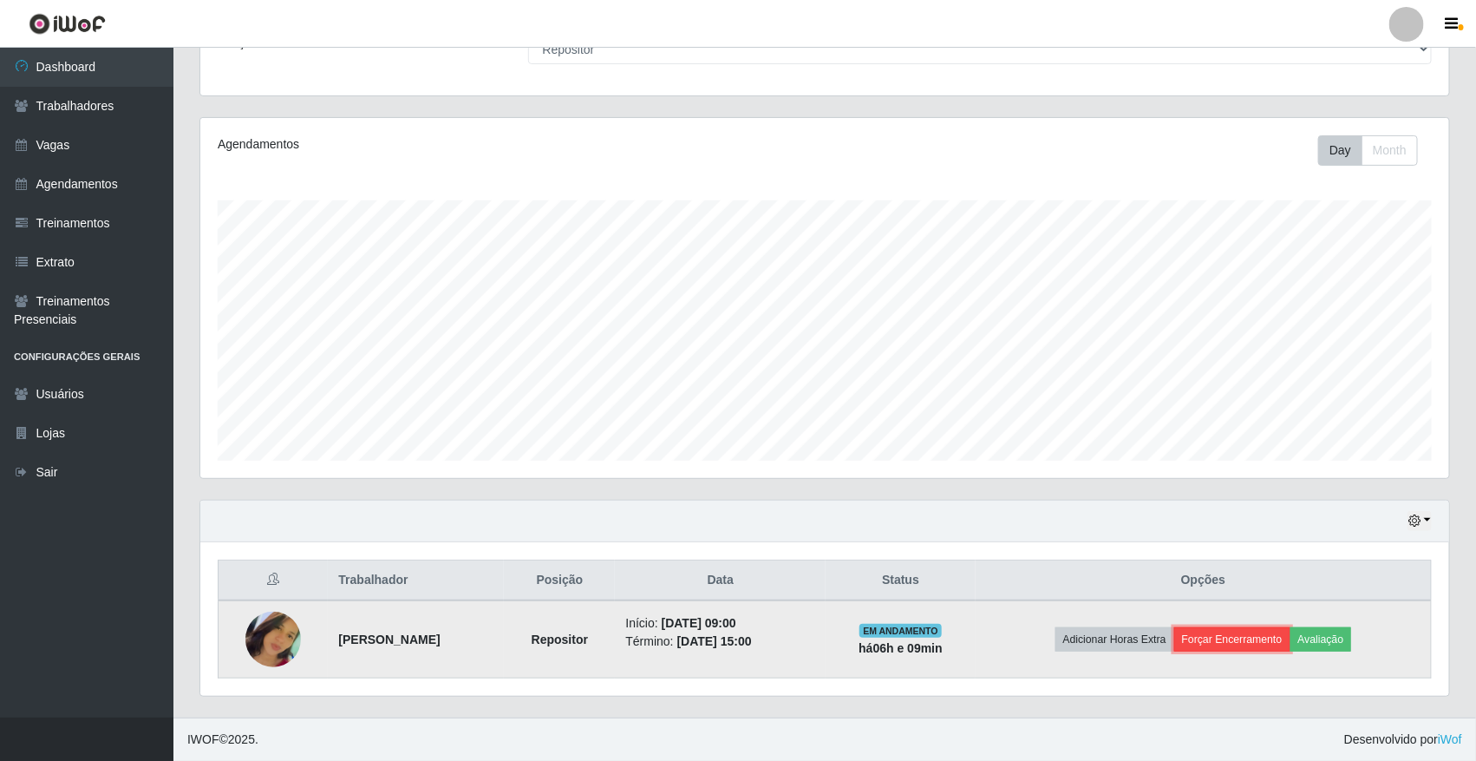
click at [1266, 642] on button "Forçar Encerramento" at bounding box center [1233, 639] width 116 height 24
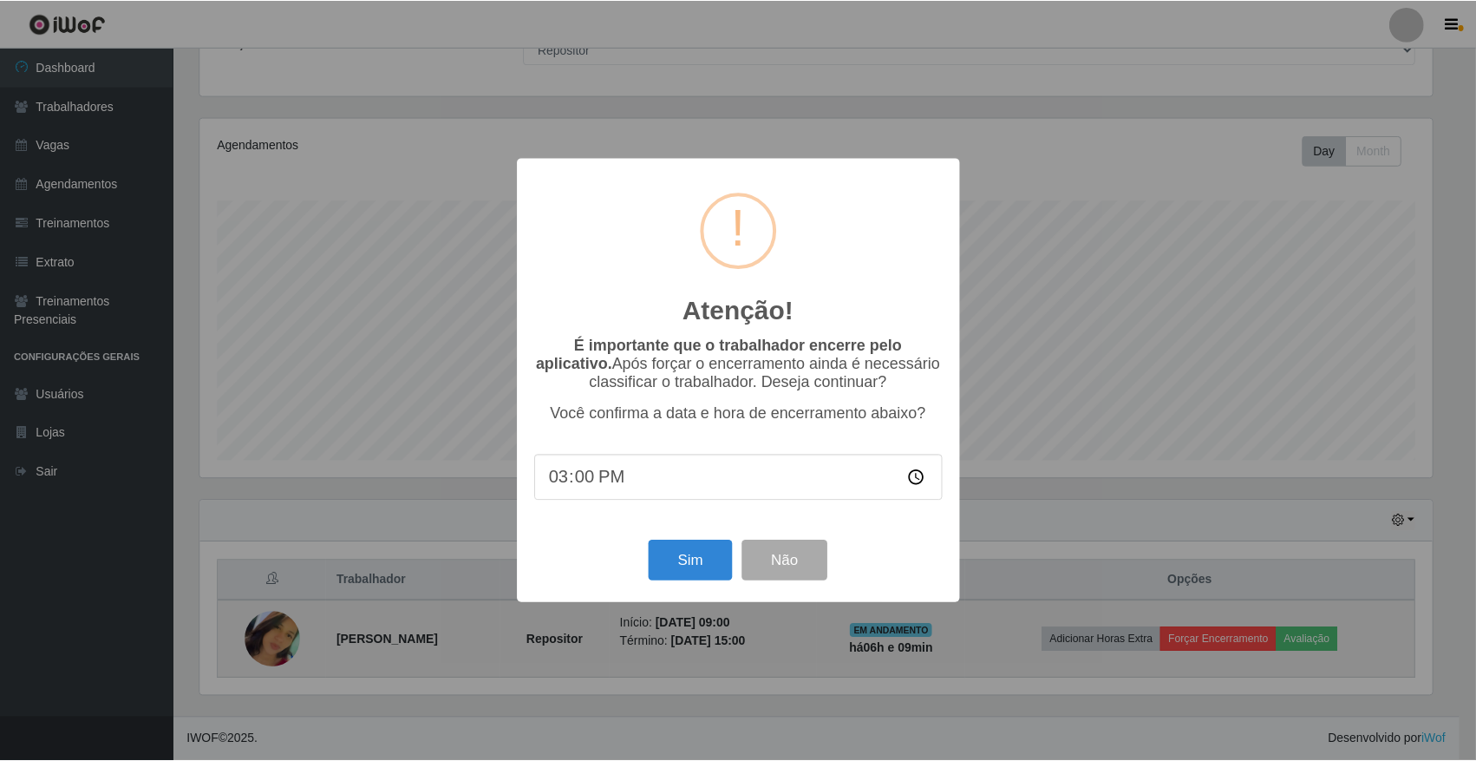
scroll to position [361, 1237]
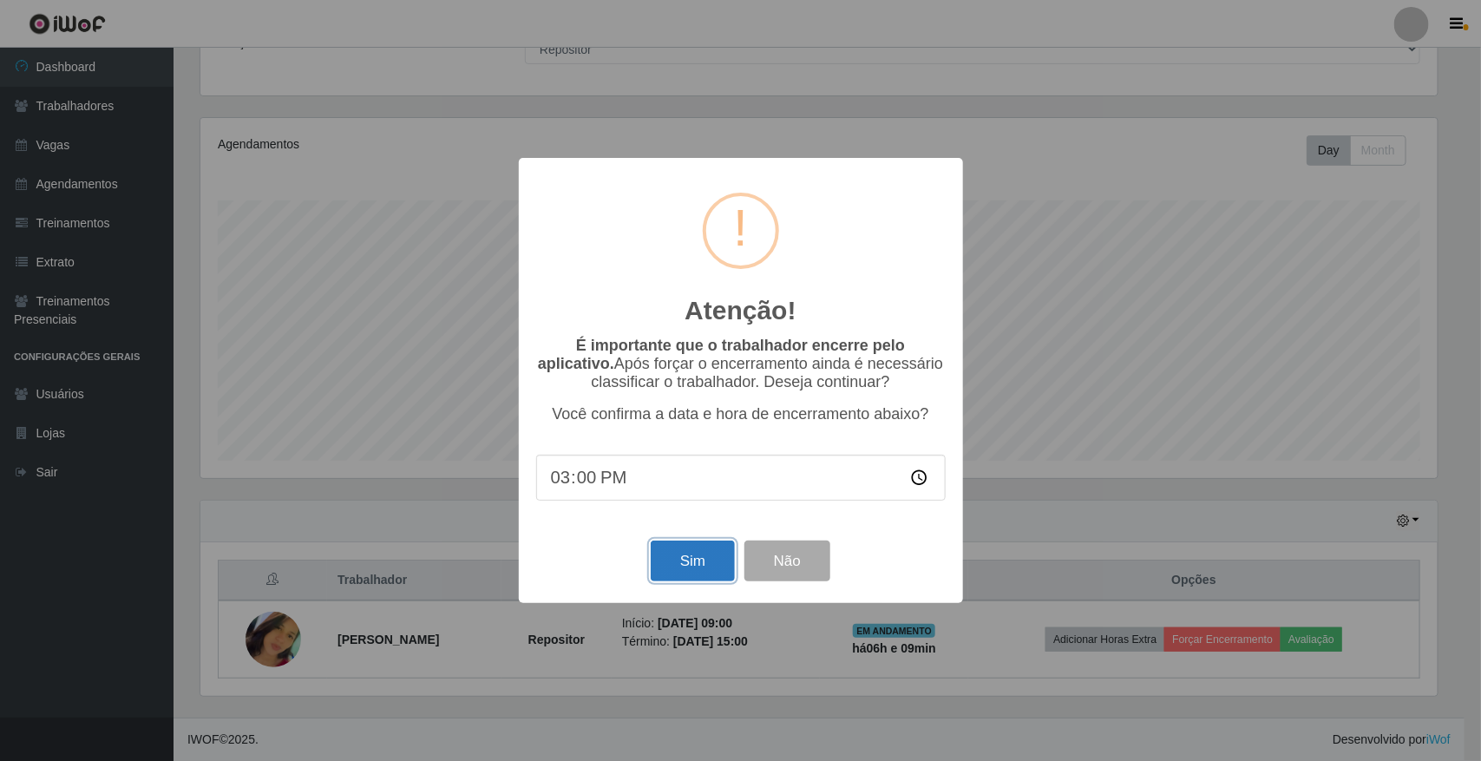
click at [660, 569] on button "Sim" at bounding box center [693, 560] width 84 height 41
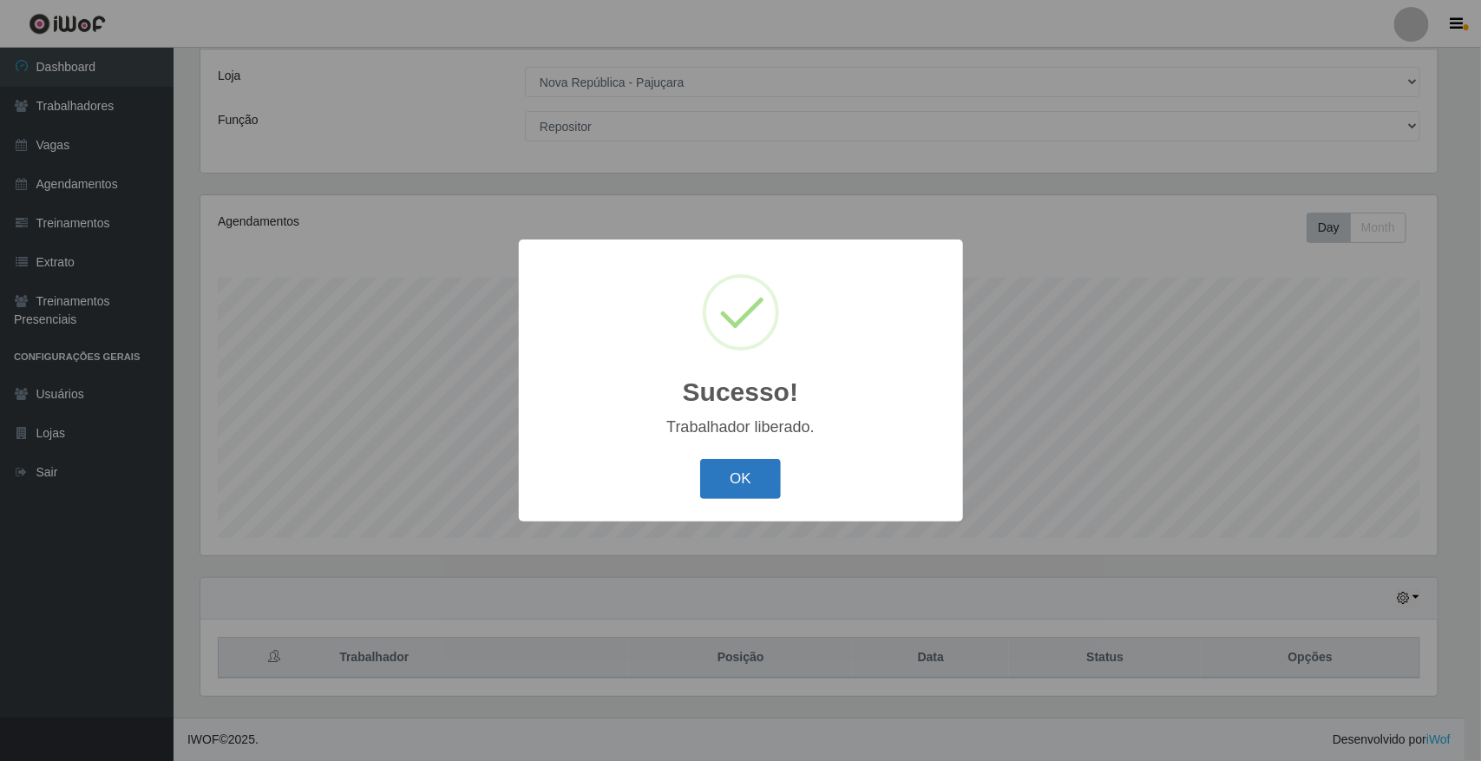
click at [748, 470] on button "OK" at bounding box center [740, 479] width 81 height 41
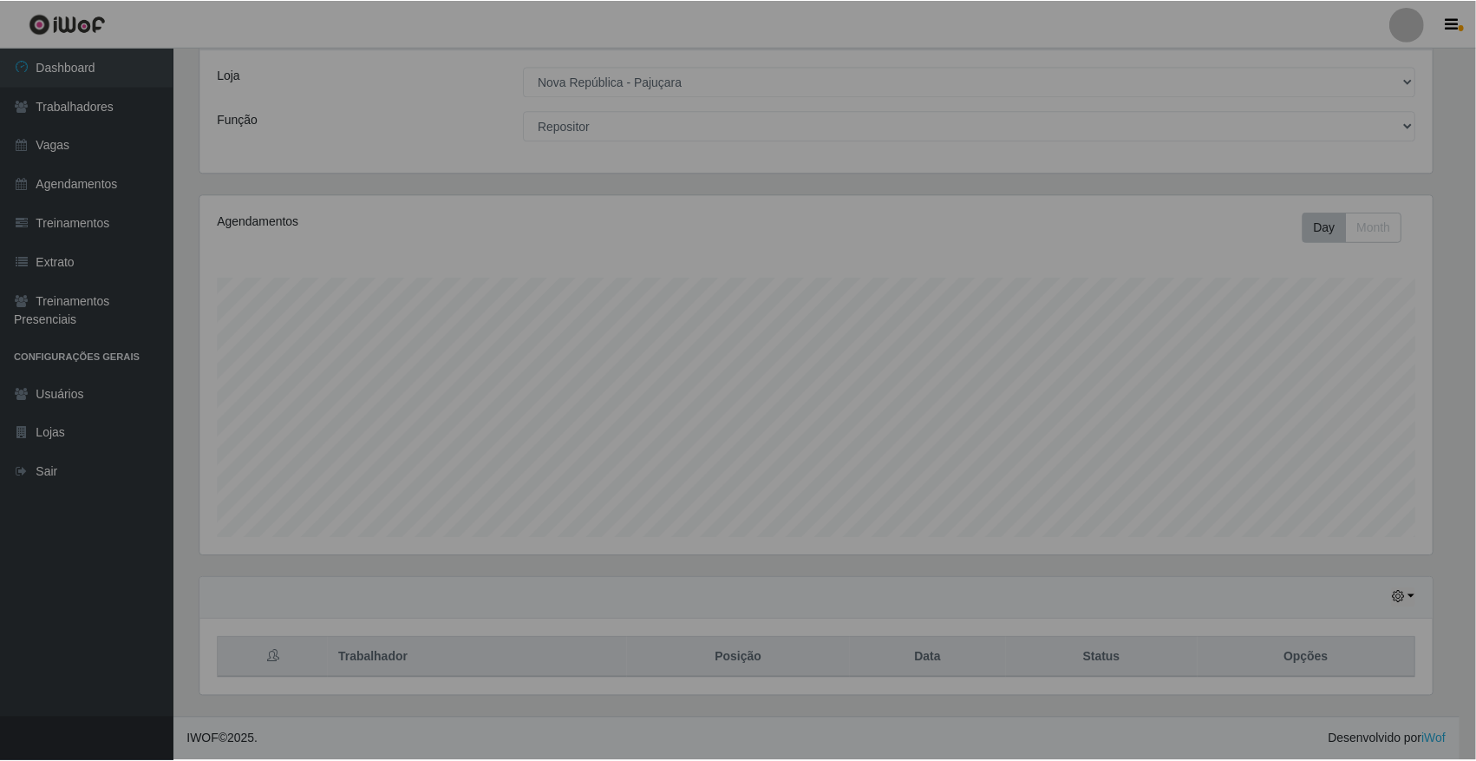
scroll to position [361, 1249]
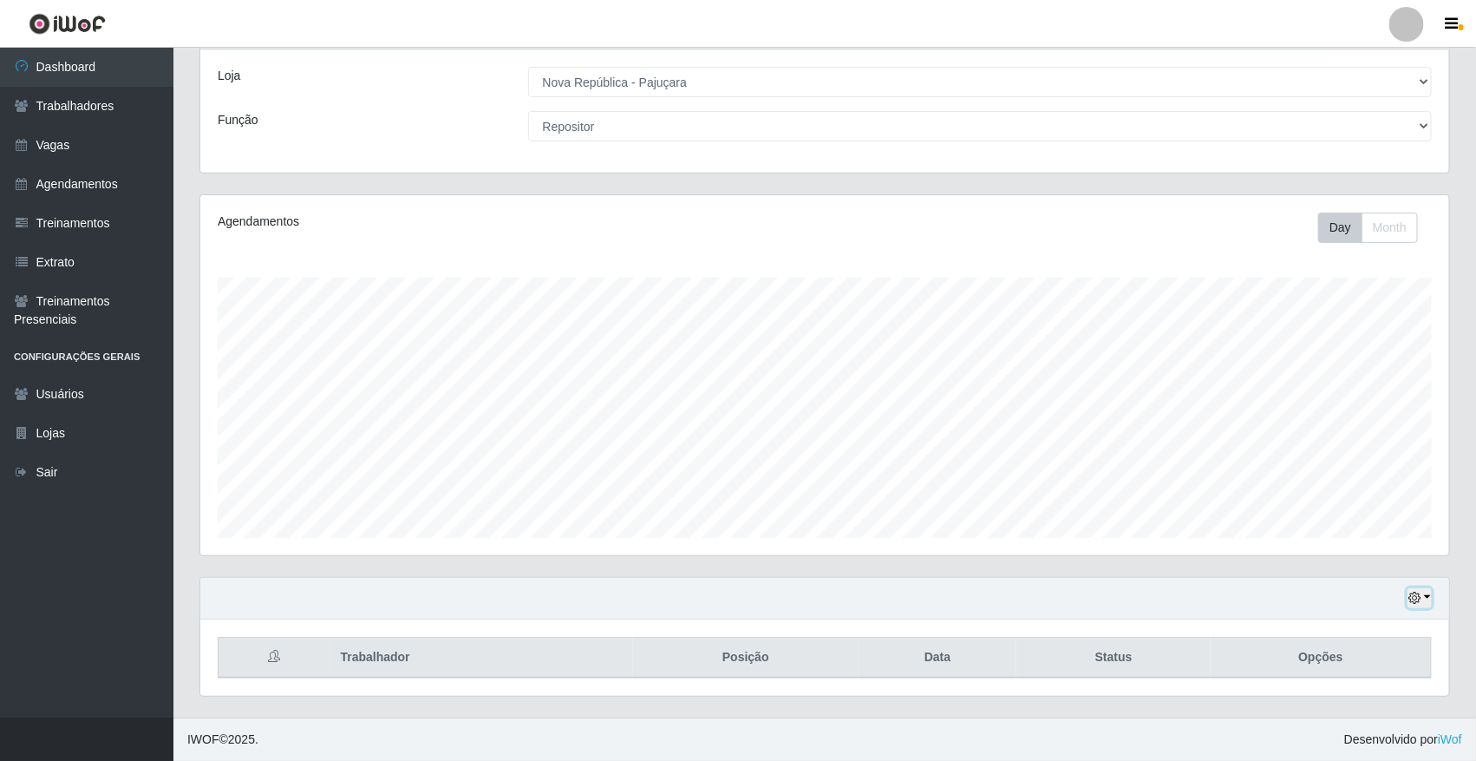
click at [1429, 592] on button "button" at bounding box center [1420, 598] width 24 height 20
click at [1323, 532] on button "1 Semana" at bounding box center [1361, 532] width 137 height 36
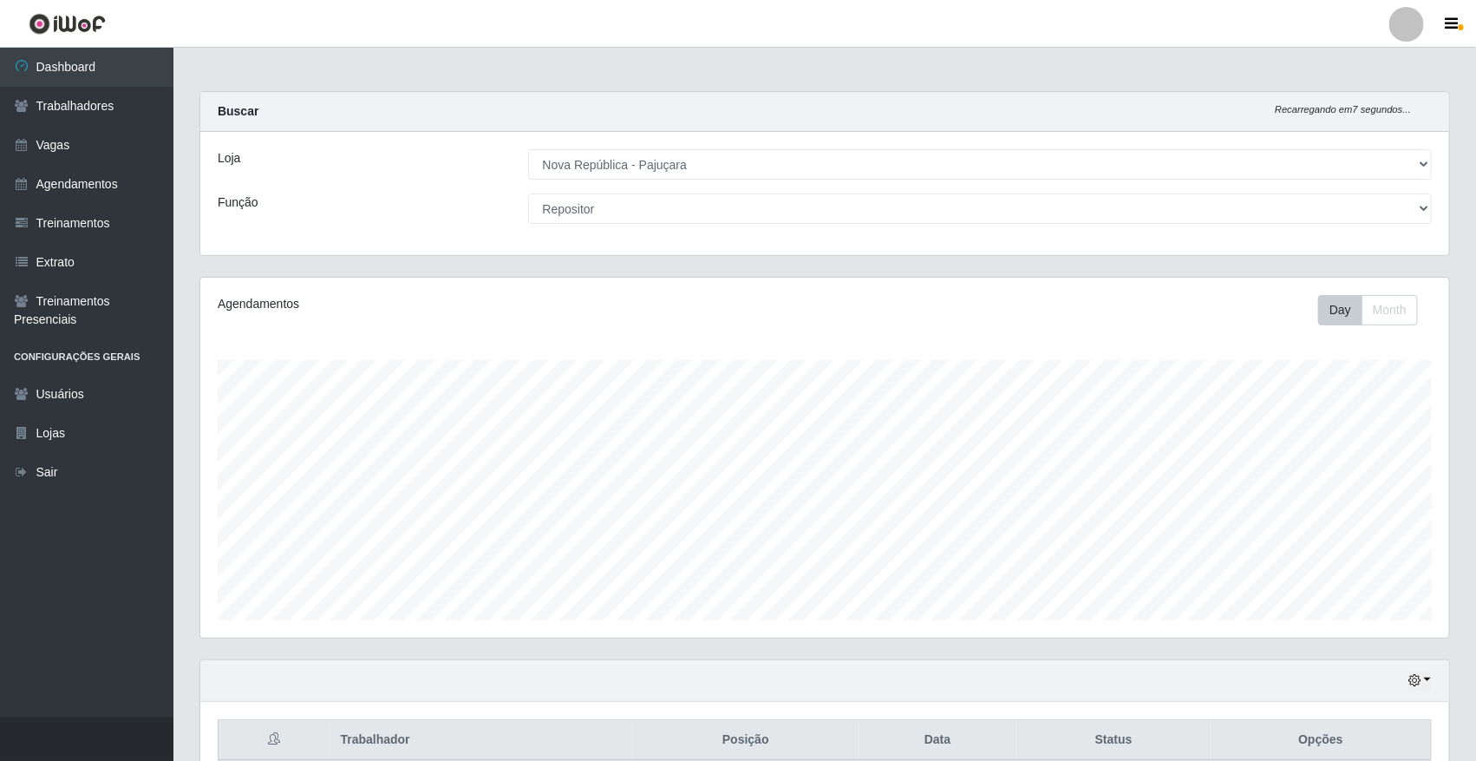
scroll to position [84, 0]
